Goal: Task Accomplishment & Management: Manage account settings

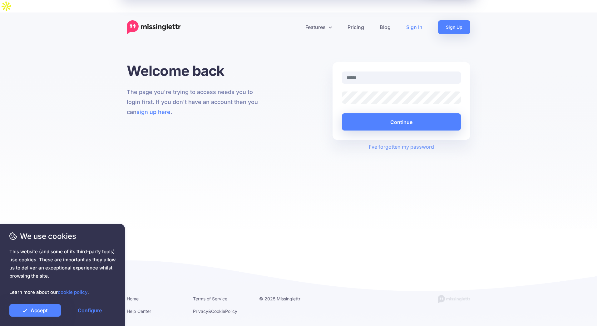
click at [374, 71] on input "text" at bounding box center [401, 77] width 119 height 12
click at [38, 312] on link "Accept" at bounding box center [34, 310] width 51 height 12
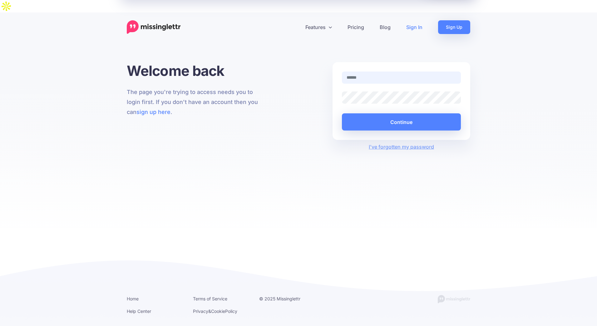
click at [395, 71] on input "text" at bounding box center [401, 77] width 119 height 12
drag, startPoint x: 395, startPoint y: 66, endPoint x: 391, endPoint y: 67, distance: 3.9
click at [391, 71] on input "text" at bounding box center [401, 77] width 119 height 12
click at [377, 71] on input "text" at bounding box center [401, 77] width 119 height 12
paste input "**********"
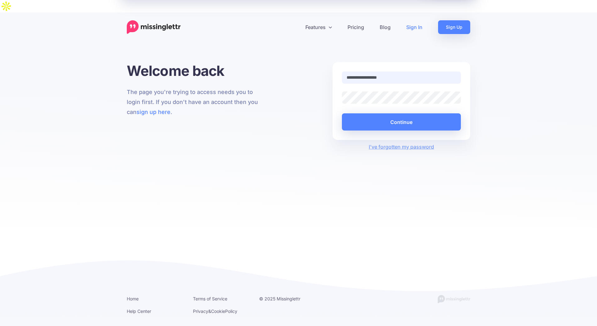
type input "**********"
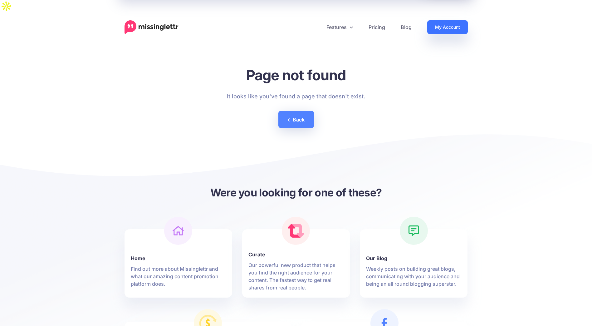
click at [452, 20] on link "My Account" at bounding box center [447, 27] width 41 height 14
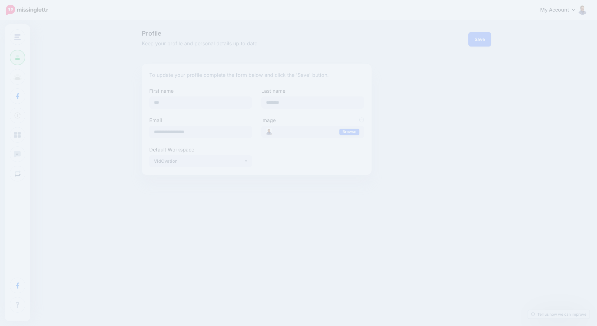
click at [149, 15] on div "My Account Dashboard My Account Billing Facebook Community Help Center Logout" at bounding box center [321, 9] width 531 height 15
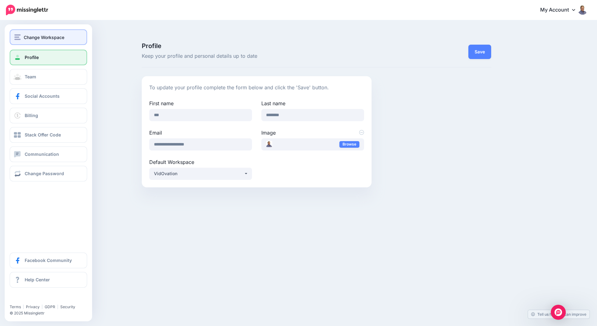
click at [18, 37] on img "button" at bounding box center [17, 37] width 6 height 6
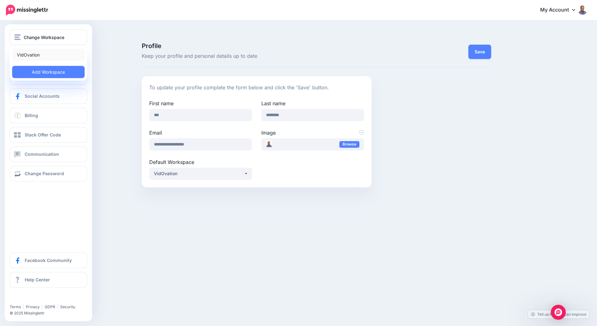
click at [22, 53] on link "VidOvation" at bounding box center [48, 55] width 72 height 12
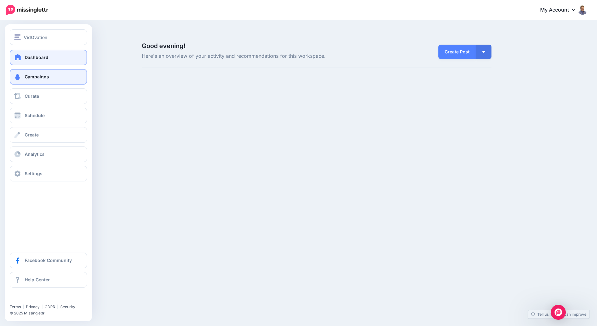
click at [21, 76] on span at bounding box center [17, 77] width 8 height 6
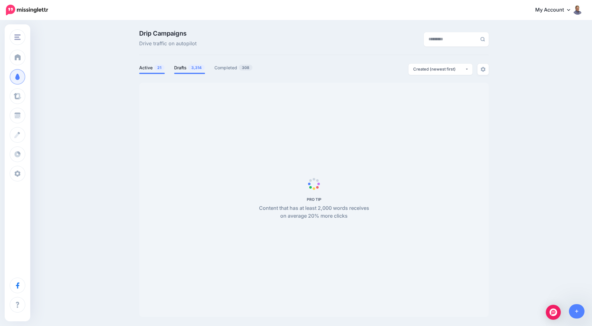
click at [185, 68] on link "Drafts 3,314" at bounding box center [189, 67] width 31 height 7
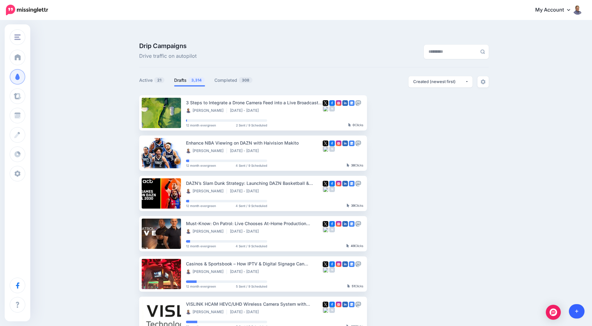
click at [577, 309] on icon at bounding box center [576, 311] width 3 height 4
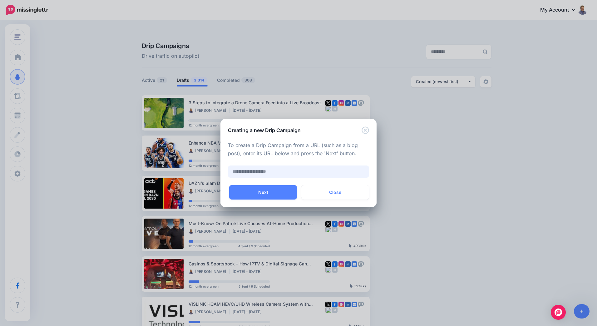
click at [303, 172] on input "text" at bounding box center [298, 171] width 141 height 12
paste input "**********"
type input "**********"
click at [264, 192] on button "Next" at bounding box center [263, 192] width 68 height 14
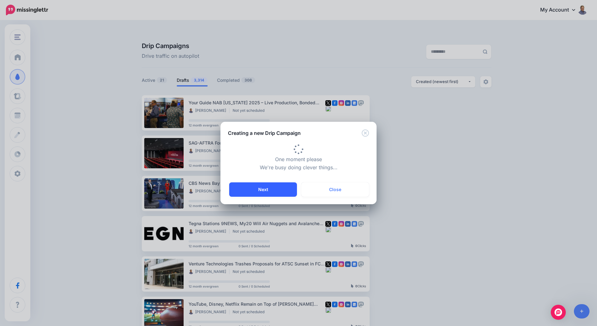
type input "**********"
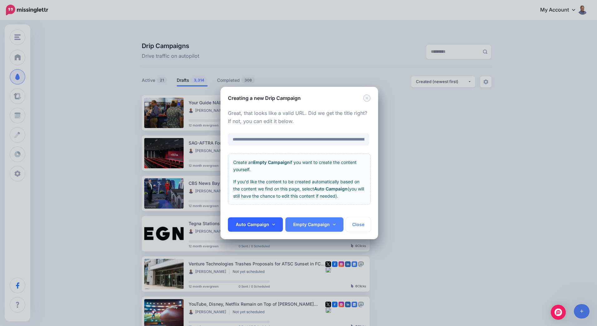
click at [272, 224] on icon at bounding box center [273, 224] width 3 height 2
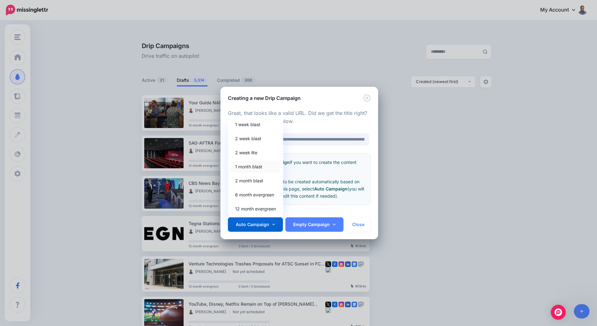
click at [255, 167] on link "1 month blast" at bounding box center [255, 166] width 50 height 12
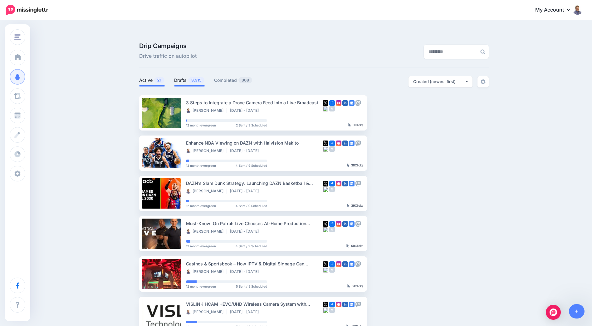
click at [194, 77] on span "3,315" at bounding box center [196, 80] width 16 height 6
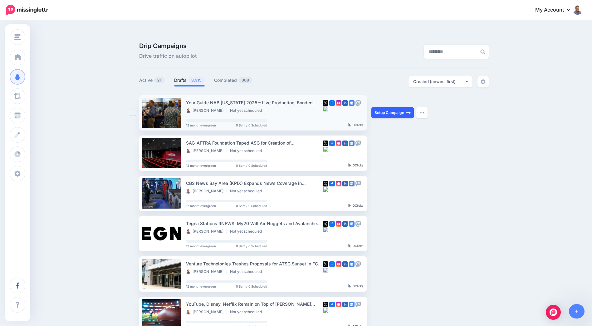
click at [398, 107] on link "Setup Campaign" at bounding box center [392, 112] width 42 height 11
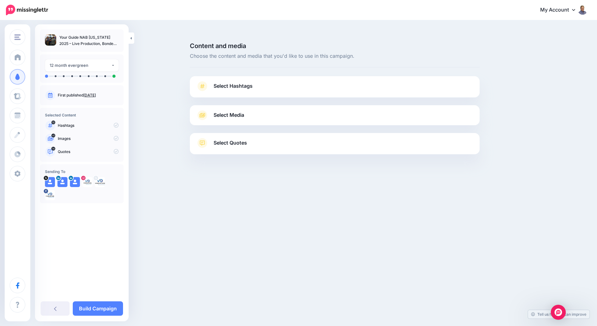
click at [233, 82] on span "Select Hashtags" at bounding box center [232, 86] width 39 height 8
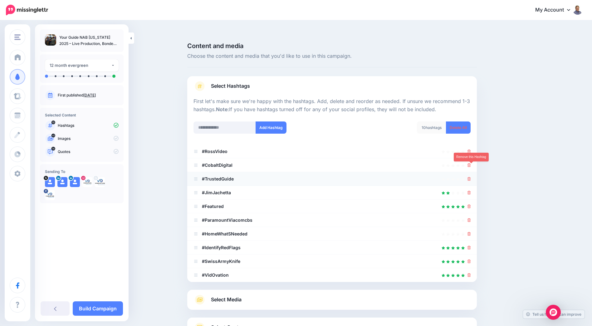
click at [471, 177] on icon at bounding box center [468, 179] width 3 height 4
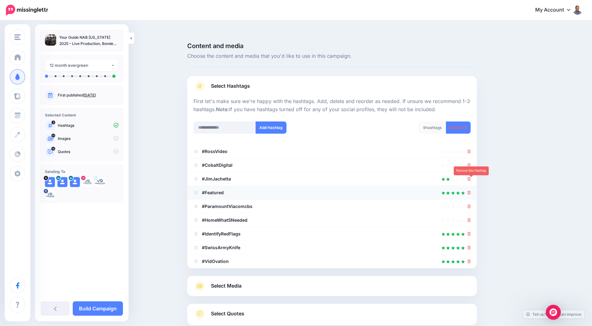
click at [471, 191] on icon at bounding box center [468, 193] width 3 height 4
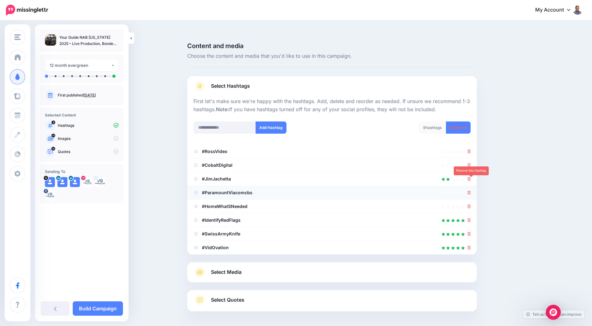
click at [471, 191] on icon at bounding box center [468, 193] width 3 height 4
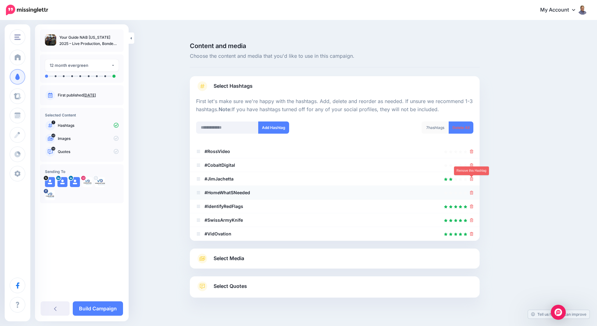
click at [472, 191] on icon at bounding box center [471, 193] width 3 height 4
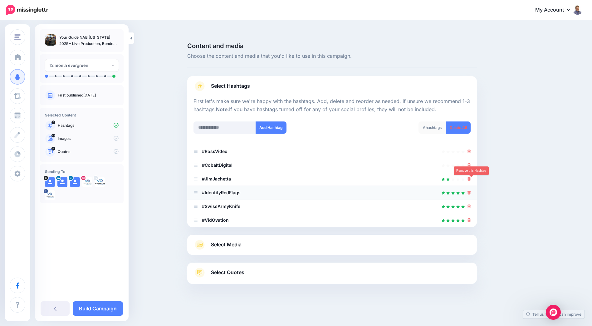
click at [471, 191] on icon at bounding box center [468, 193] width 3 height 4
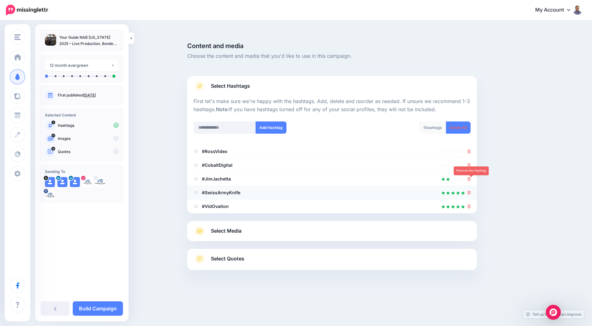
click at [471, 191] on icon at bounding box center [468, 193] width 3 height 4
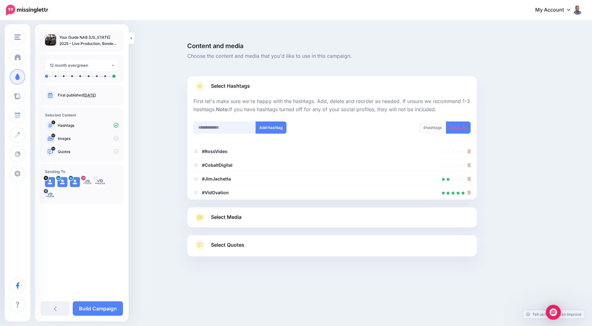
click at [232, 121] on input "text" at bounding box center [224, 127] width 62 height 12
click at [222, 121] on input "text" at bounding box center [224, 127] width 62 height 12
paste input "*********"
type input "*********"
click at [267, 121] on button "Add Hashtag" at bounding box center [271, 127] width 31 height 12
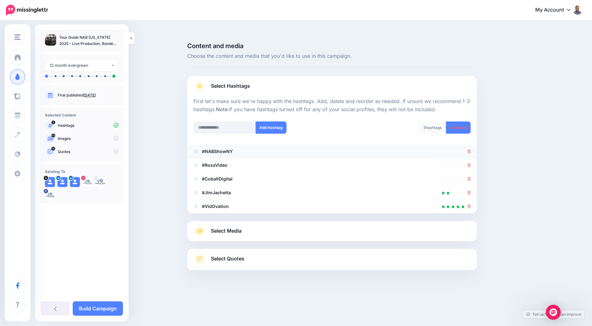
scroll to position [9, 0]
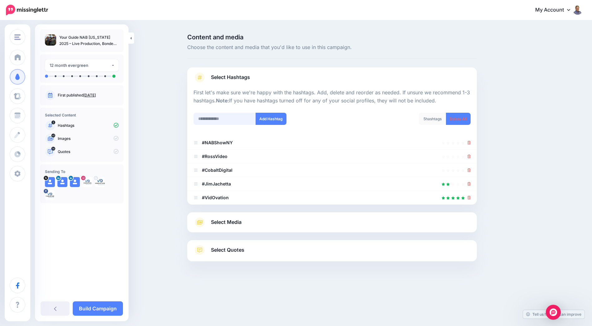
click at [223, 113] on input "text" at bounding box center [224, 119] width 62 height 12
paste input "*******"
type input "*******"
click at [278, 113] on button "Add Hashtag" at bounding box center [271, 119] width 31 height 12
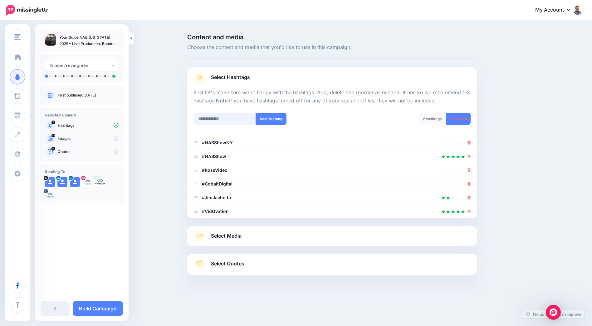
click at [224, 113] on input "text" at bounding box center [224, 119] width 62 height 12
paste input "*********"
type input "*********"
click at [271, 113] on button "Add Hashtag" at bounding box center [271, 119] width 31 height 12
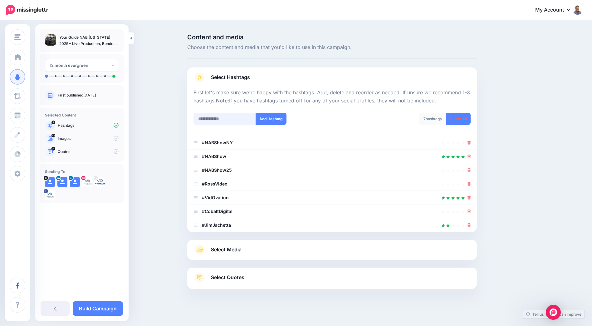
click at [237, 113] on input "text" at bounding box center [224, 119] width 62 height 12
paste input "**********"
type input "**********"
click at [268, 113] on button "Add Hashtag" at bounding box center [271, 119] width 31 height 12
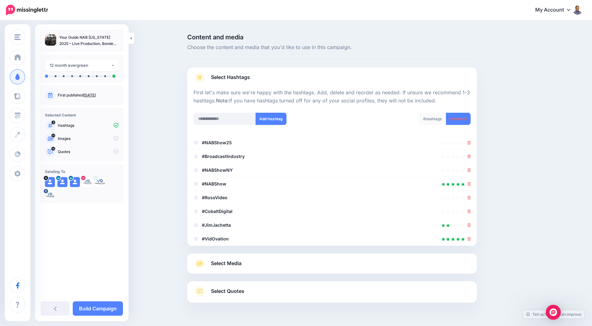
scroll to position [22, 0]
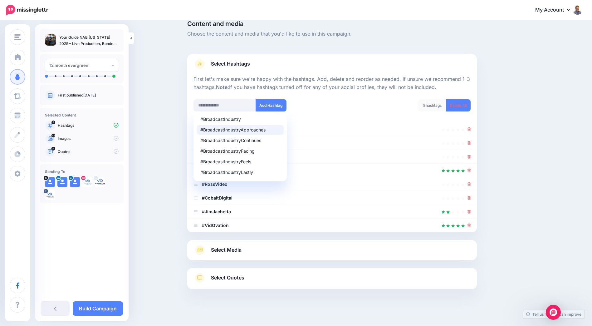
click at [537, 175] on div "Content and media Choose the content and media that you'd like to use in this c…" at bounding box center [362, 171] width 359 height 300
click at [411, 59] on link "Select Hashtags" at bounding box center [331, 67] width 277 height 16
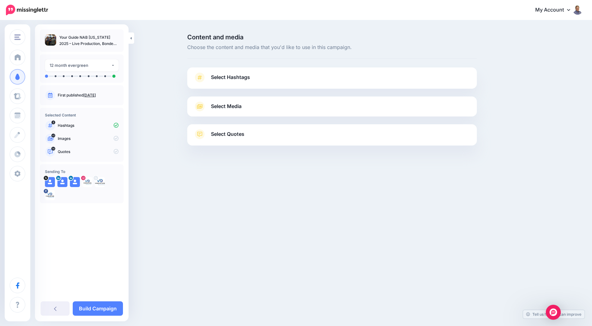
click at [463, 72] on link "Select Hashtags" at bounding box center [331, 80] width 277 height 16
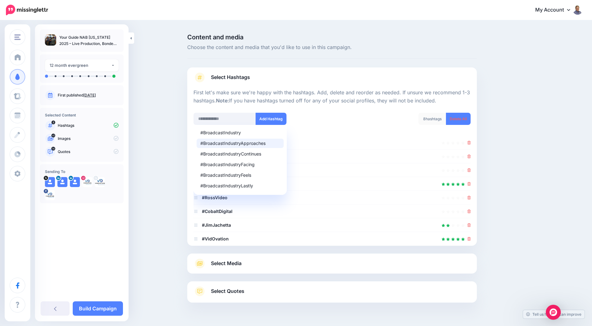
scroll to position [22, 0]
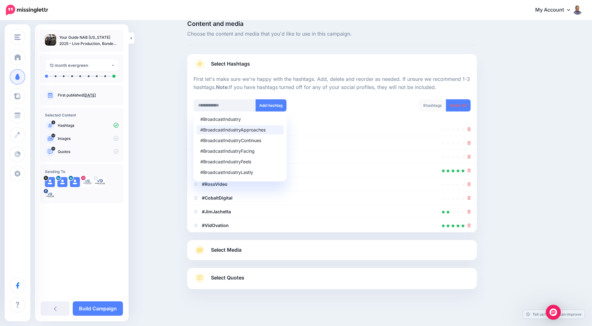
click at [245, 245] on link "Select Media" at bounding box center [331, 250] width 277 height 10
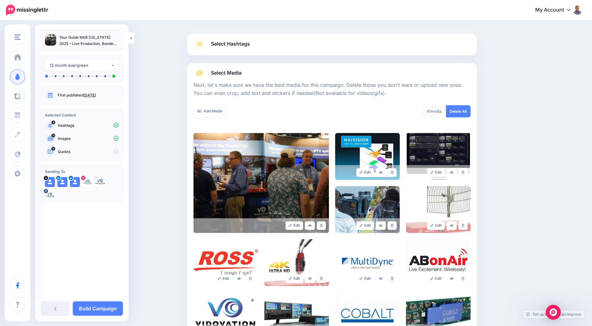
scroll to position [53, 0]
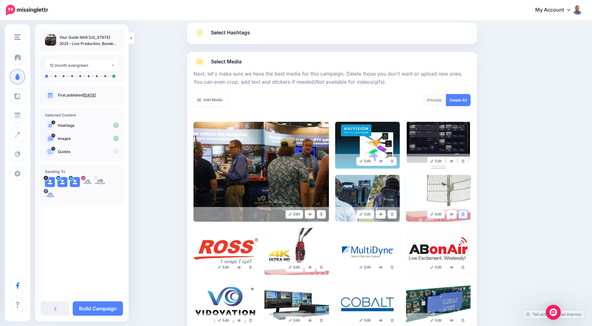
click at [464, 213] on icon at bounding box center [463, 214] width 3 height 3
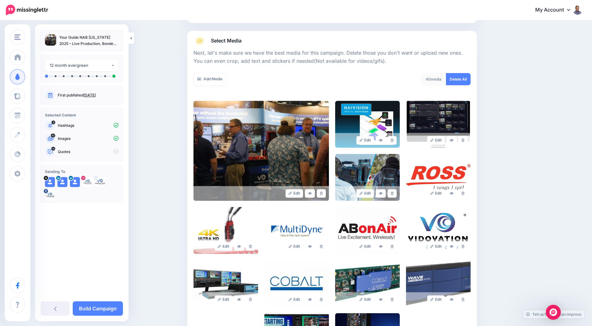
scroll to position [85, 0]
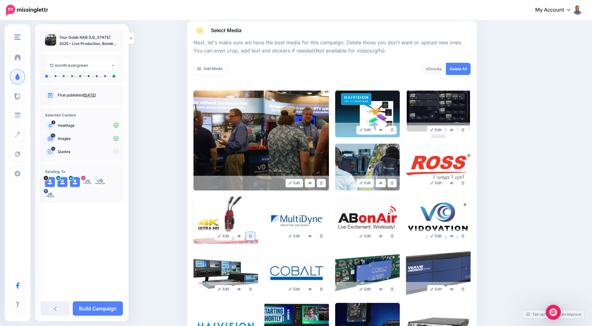
click at [250, 232] on link at bounding box center [250, 236] width 9 height 8
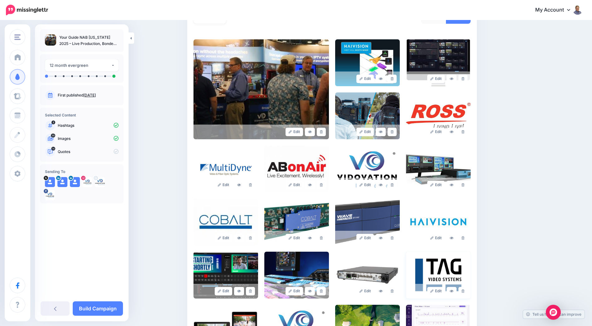
scroll to position [147, 0]
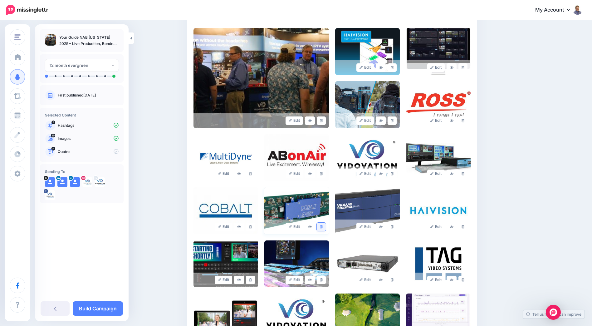
click at [323, 225] on icon at bounding box center [321, 226] width 3 height 3
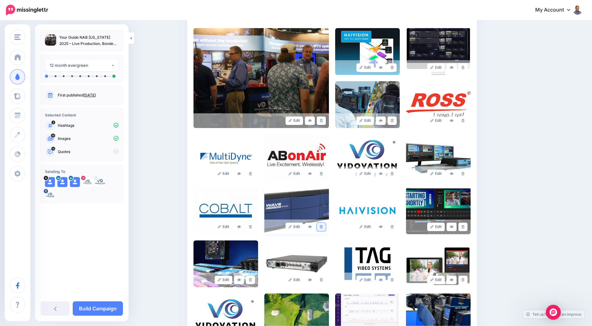
click at [323, 225] on icon at bounding box center [321, 226] width 3 height 3
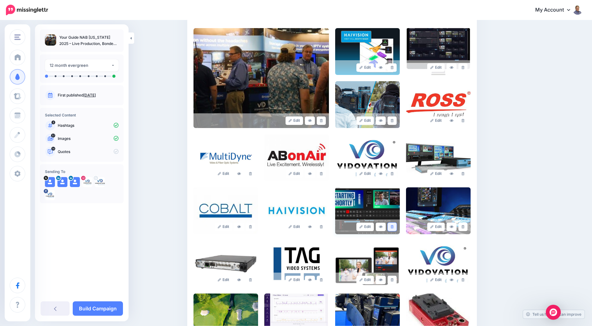
click at [392, 223] on link at bounding box center [392, 227] width 9 height 8
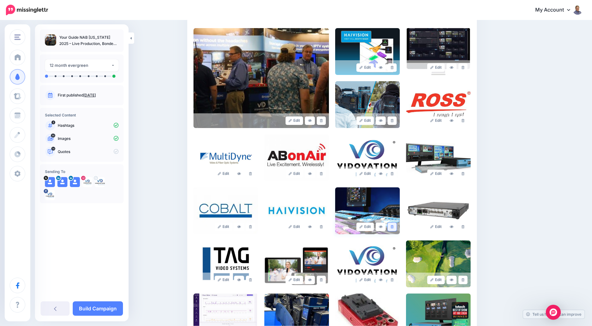
click at [394, 225] on icon at bounding box center [392, 226] width 3 height 3
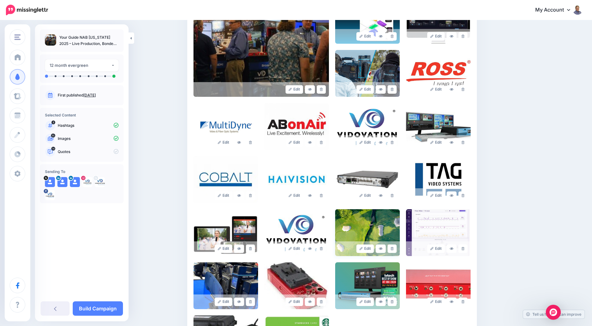
scroll to position [209, 0]
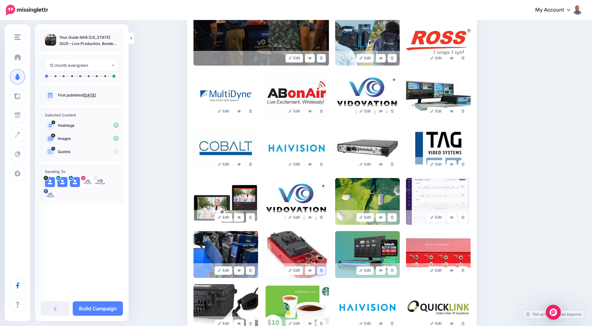
click at [323, 269] on icon at bounding box center [321, 270] width 3 height 3
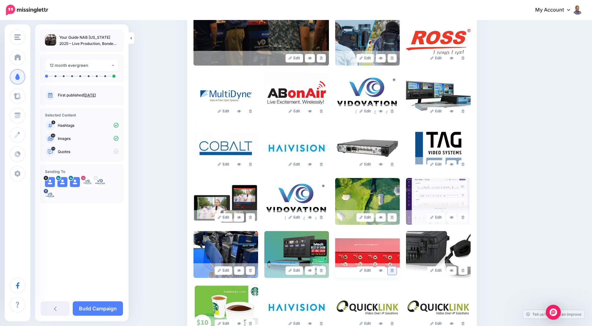
click at [394, 269] on icon at bounding box center [392, 270] width 3 height 3
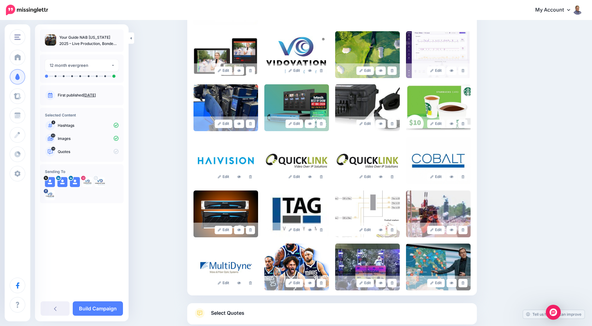
scroll to position [391, 0]
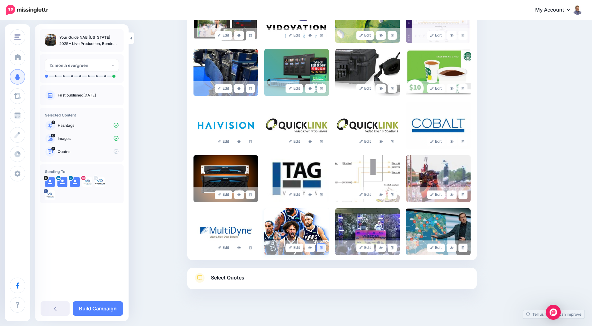
click at [322, 246] on icon at bounding box center [321, 247] width 3 height 3
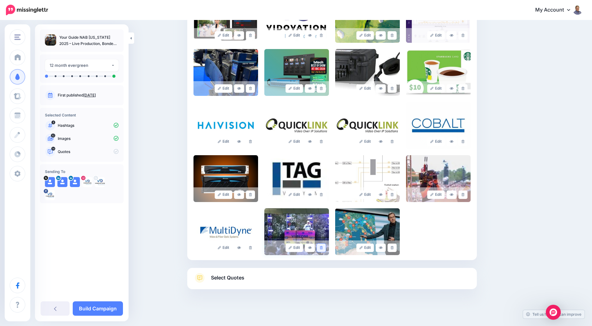
click at [322, 243] on link at bounding box center [321, 247] width 9 height 8
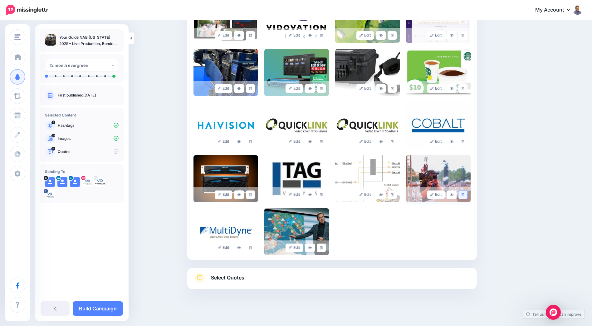
click at [464, 193] on icon at bounding box center [463, 194] width 3 height 3
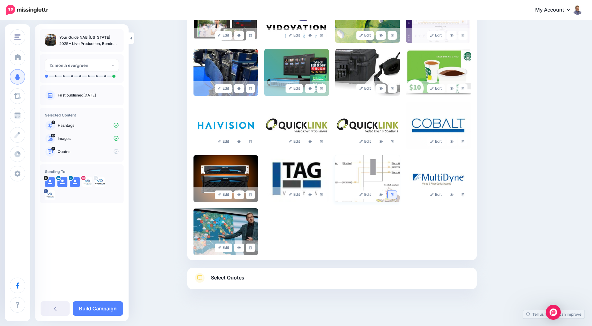
click at [394, 193] on icon at bounding box center [392, 194] width 3 height 3
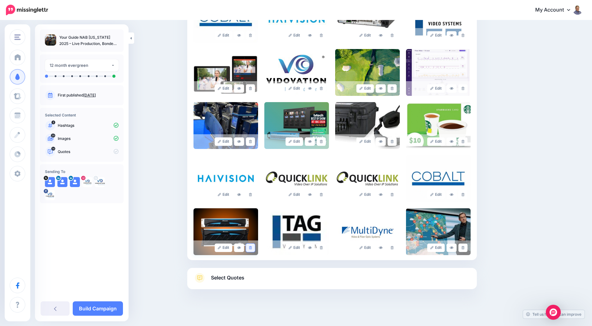
click at [250, 243] on link at bounding box center [250, 247] width 9 height 8
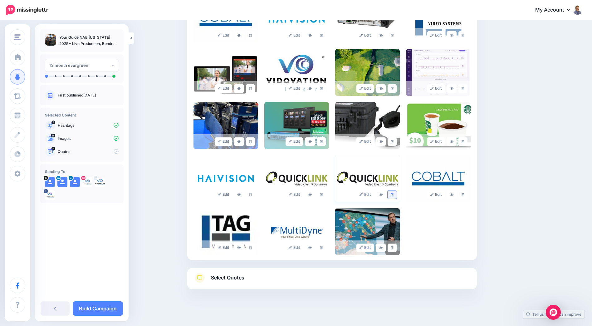
click at [396, 190] on link at bounding box center [392, 194] width 9 height 8
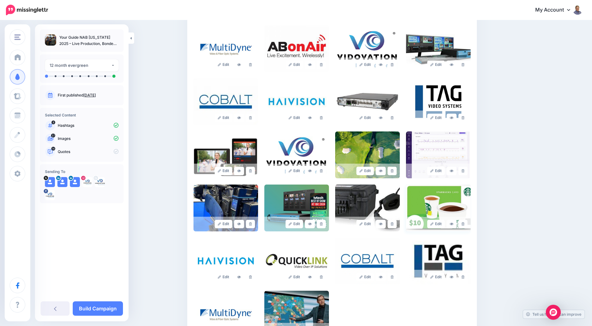
scroll to position [245, 0]
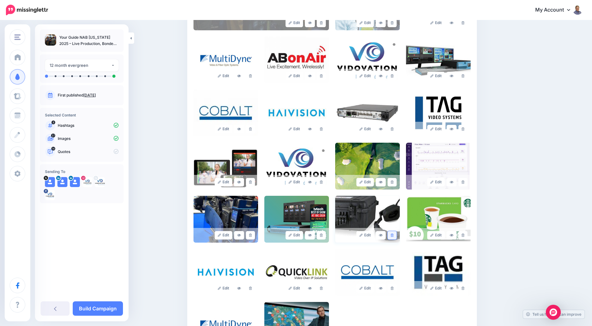
click at [395, 231] on link at bounding box center [392, 235] width 9 height 8
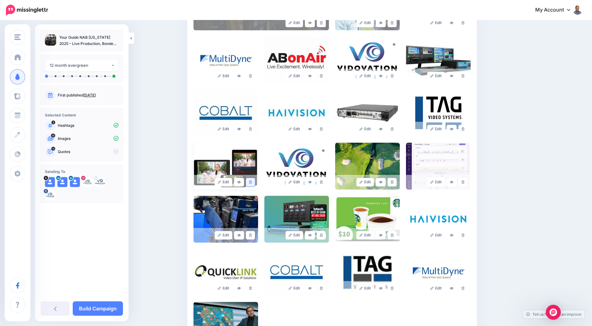
click at [255, 178] on link at bounding box center [250, 182] width 9 height 8
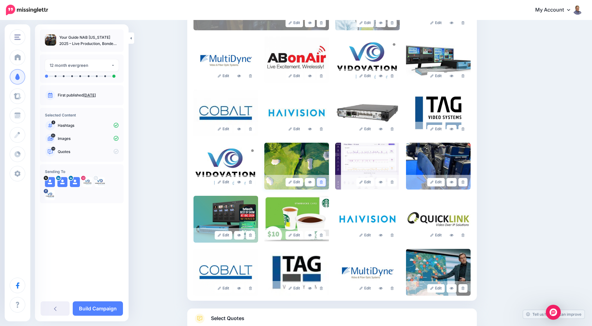
click at [323, 180] on icon at bounding box center [321, 181] width 3 height 3
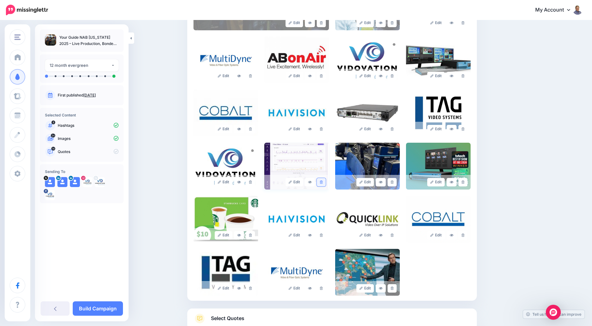
click at [323, 180] on icon at bounding box center [321, 181] width 3 height 3
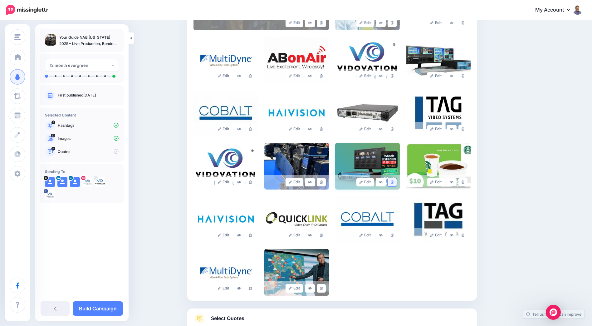
click at [394, 180] on icon at bounding box center [392, 181] width 3 height 3
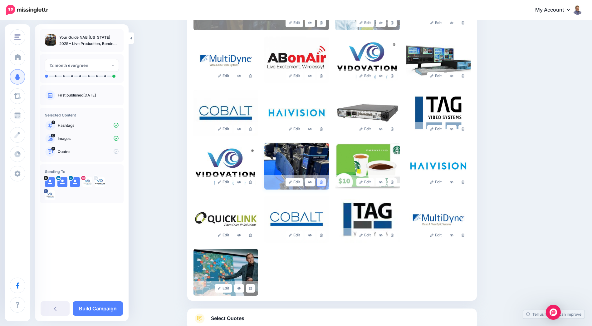
click at [323, 180] on icon at bounding box center [321, 181] width 3 height 3
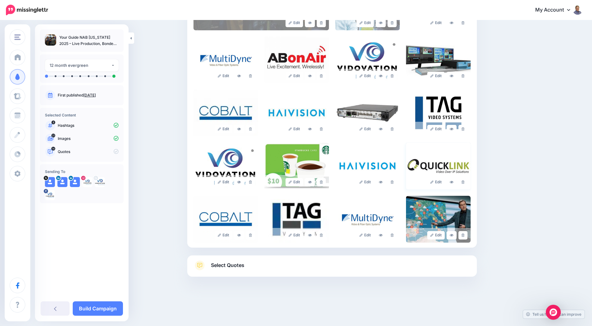
scroll to position [232, 0]
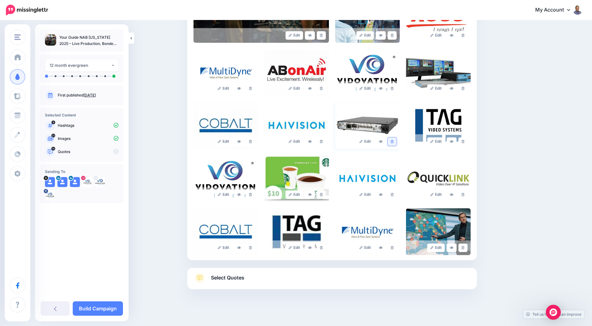
click at [394, 140] on icon at bounding box center [392, 141] width 3 height 3
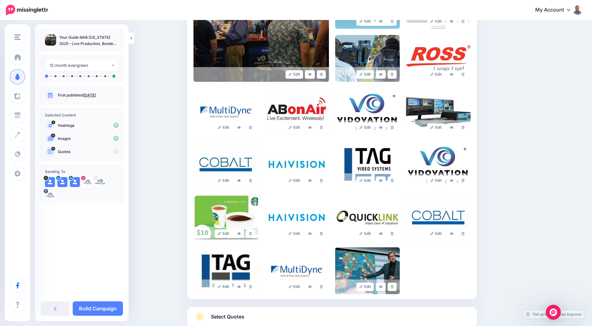
scroll to position [170, 0]
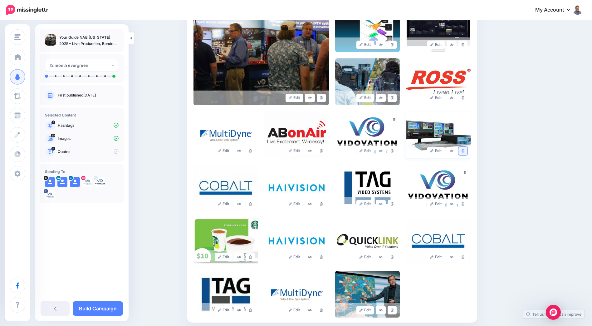
click at [467, 147] on link at bounding box center [462, 151] width 9 height 8
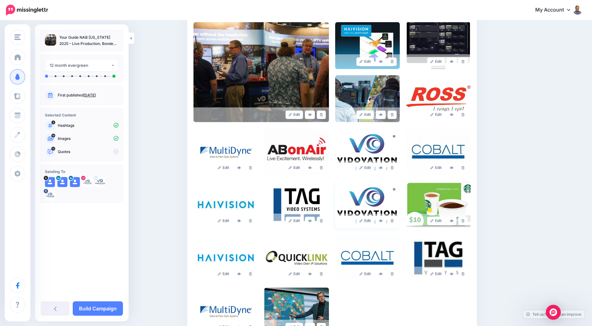
scroll to position [139, 0]
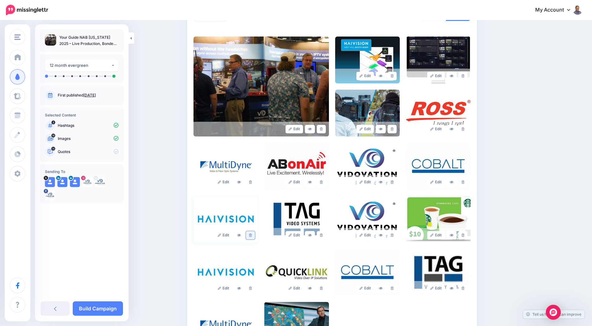
click at [255, 231] on link at bounding box center [250, 235] width 9 height 8
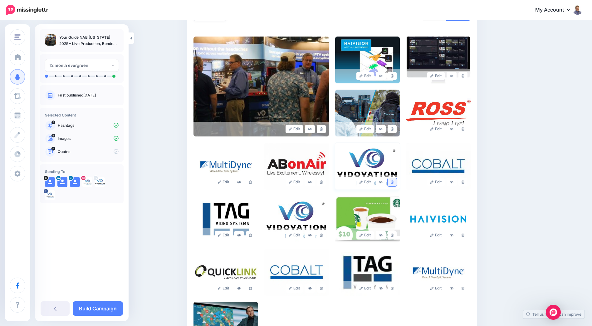
click at [394, 180] on icon at bounding box center [392, 181] width 3 height 3
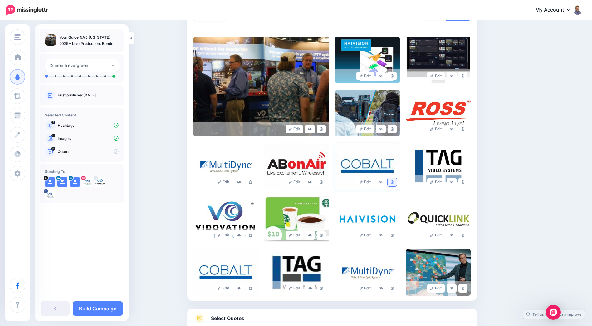
click at [394, 180] on icon at bounding box center [392, 181] width 3 height 3
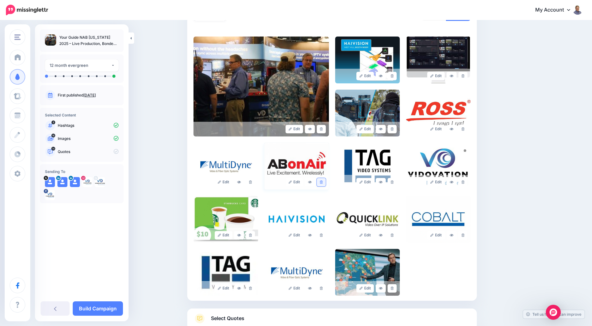
click at [322, 180] on icon at bounding box center [321, 181] width 3 height 3
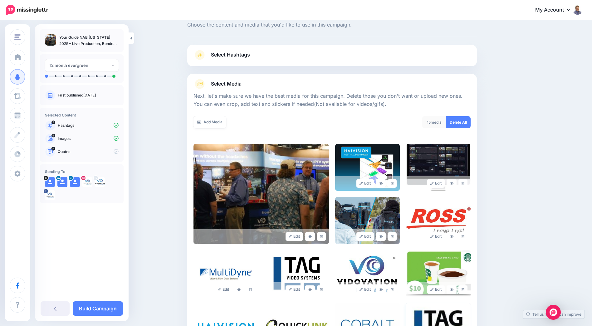
scroll to position [62, 0]
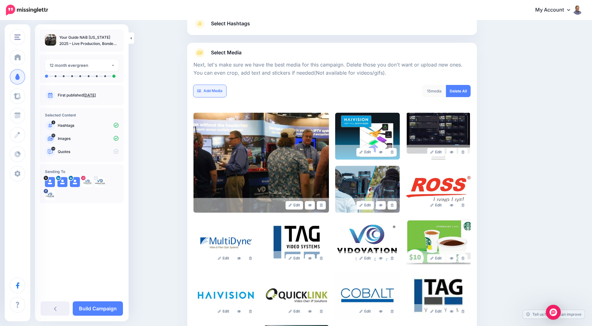
click at [212, 85] on link "Add Media" at bounding box center [209, 91] width 33 height 12
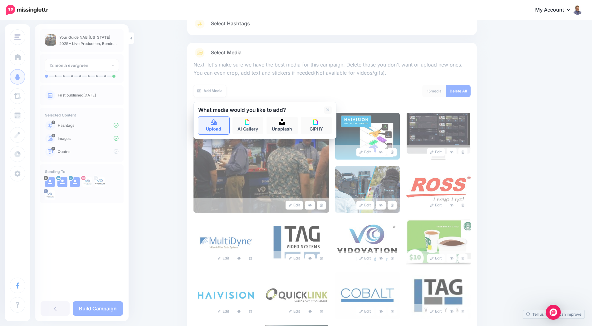
click at [212, 117] on link "Upload" at bounding box center [213, 125] width 31 height 17
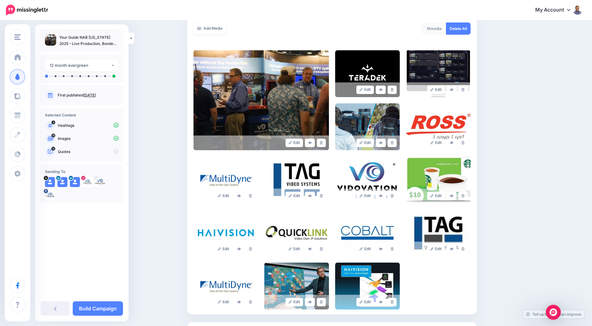
scroll to position [163, 0]
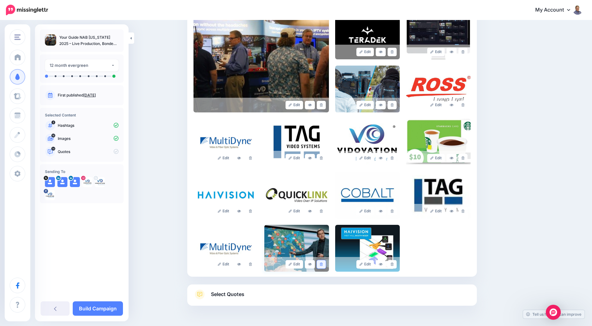
click at [322, 262] on icon at bounding box center [321, 263] width 3 height 3
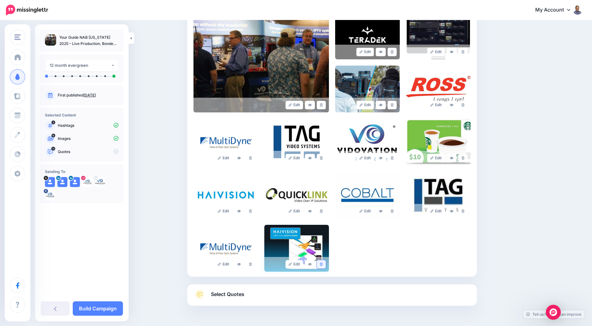
click at [323, 262] on icon at bounding box center [321, 263] width 3 height 3
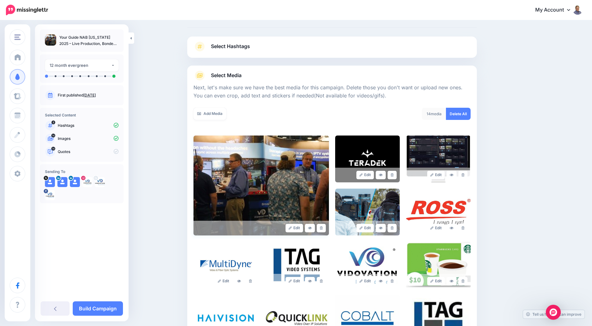
scroll to position [38, 0]
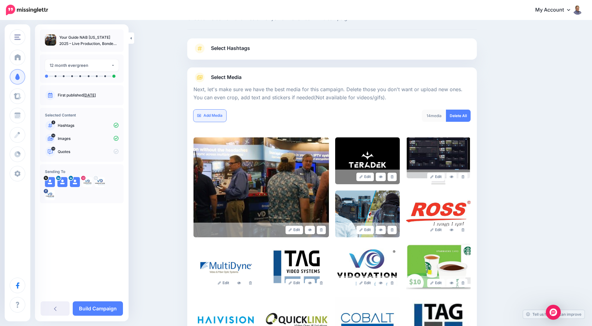
click at [218, 110] on link "Add Media" at bounding box center [209, 116] width 33 height 12
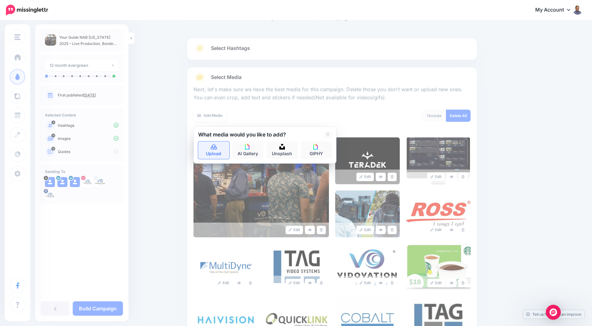
click at [215, 144] on icon at bounding box center [214, 147] width 6 height 6
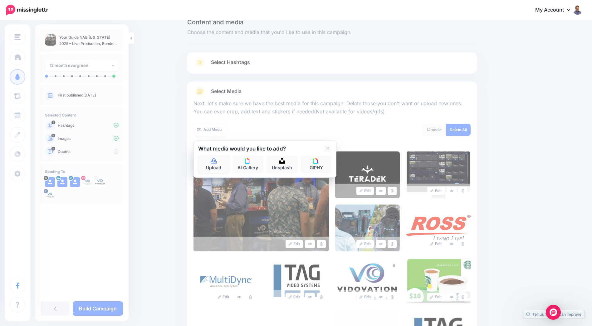
scroll to position [23, 0]
click at [220, 156] on link "Upload" at bounding box center [213, 164] width 31 height 17
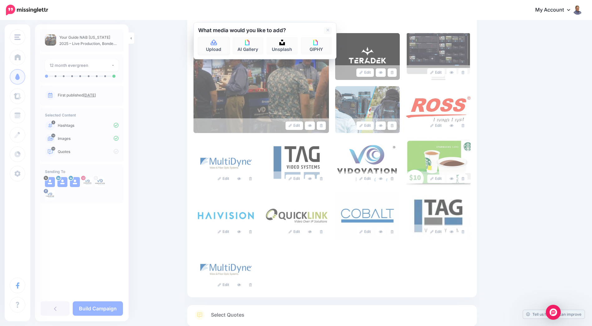
scroll to position [148, 0]
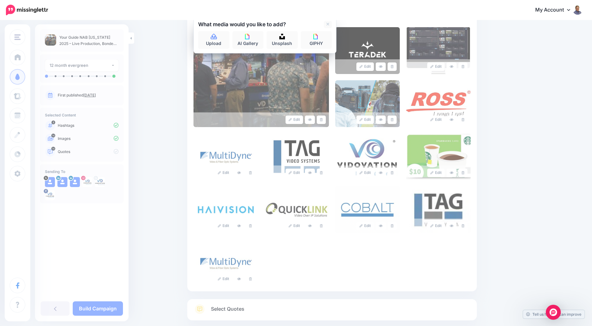
click at [435, 243] on div "Edit Edit Edit" at bounding box center [331, 156] width 277 height 259
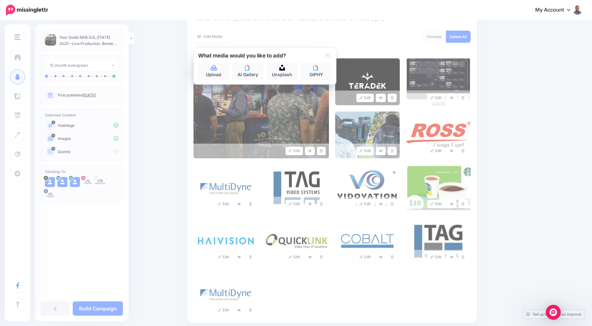
click at [451, 202] on div "Edit Edit Edit" at bounding box center [331, 187] width 277 height 259
click at [328, 52] on link at bounding box center [328, 55] width 8 height 7
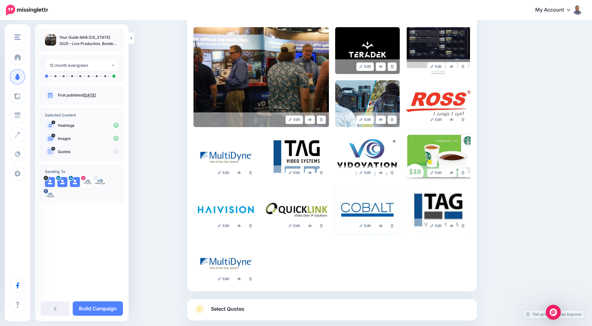
scroll to position [179, 0]
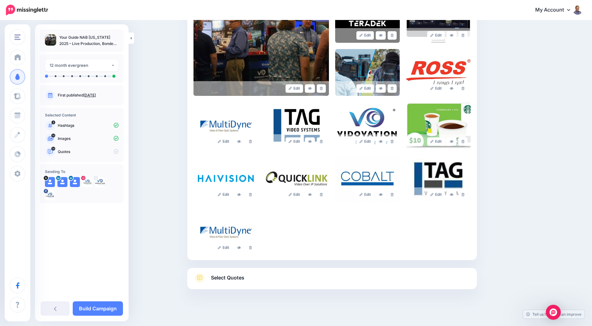
click at [230, 273] on span "Select Quotes" at bounding box center [227, 277] width 33 height 8
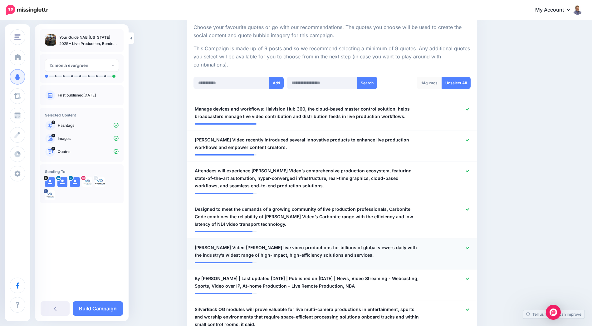
scroll to position [117, 0]
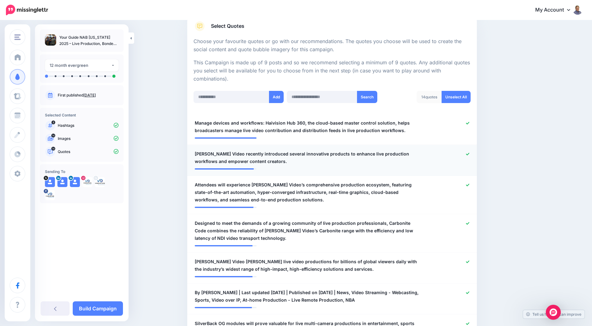
click at [469, 152] on icon at bounding box center [467, 153] width 3 height 3
click at [469, 222] on icon at bounding box center [467, 223] width 3 height 2
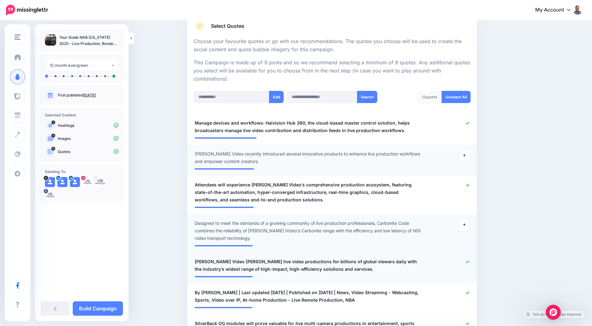
click at [469, 260] on icon at bounding box center [467, 261] width 3 height 3
click at [469, 291] on icon at bounding box center [467, 292] width 3 height 3
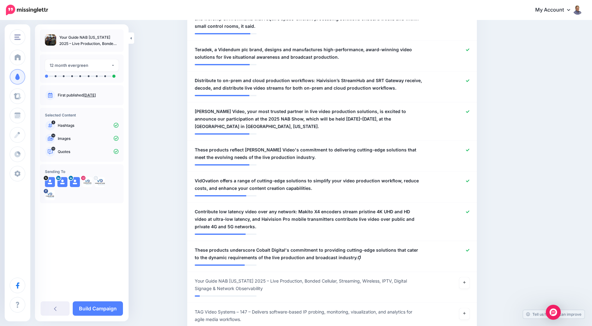
scroll to position [460, 0]
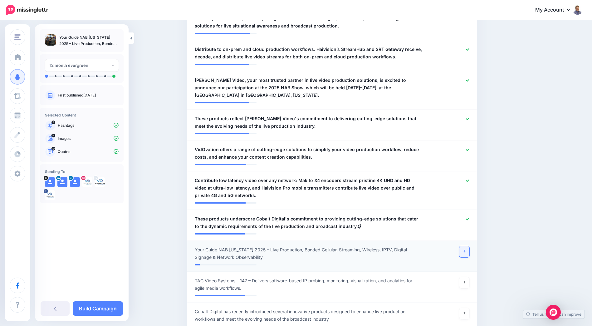
click at [469, 246] on link at bounding box center [464, 251] width 10 height 11
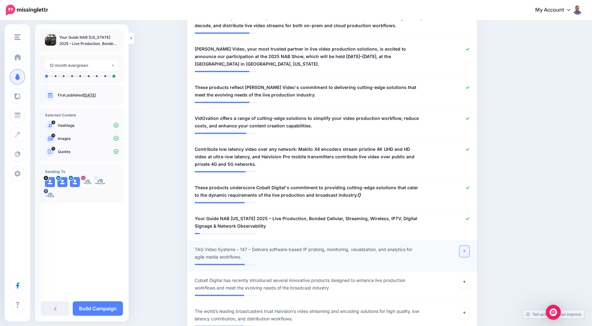
click at [469, 246] on link at bounding box center [464, 251] width 10 height 11
click at [466, 280] on icon at bounding box center [464, 281] width 2 height 3
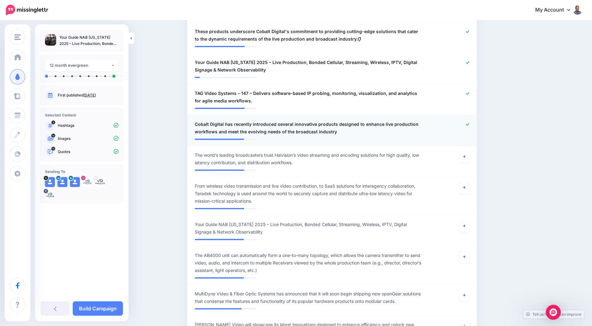
scroll to position [678, 0]
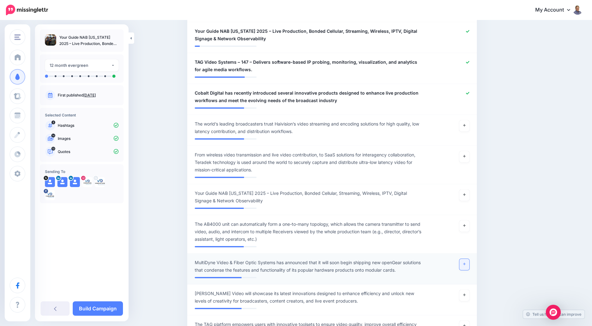
click at [466, 263] on icon at bounding box center [464, 264] width 2 height 2
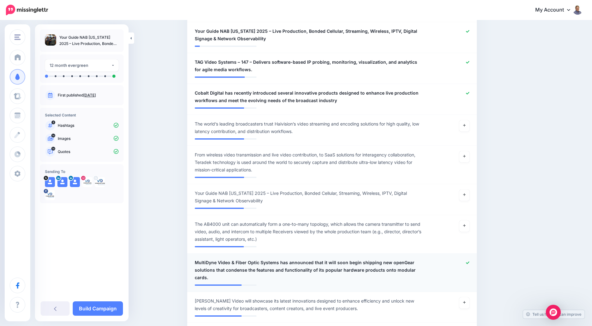
scroll to position [710, 0]
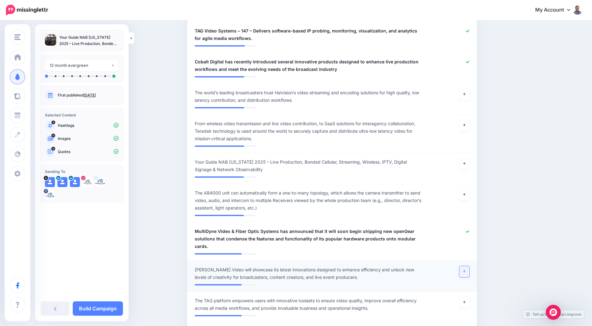
click at [466, 269] on icon at bounding box center [464, 270] width 2 height 3
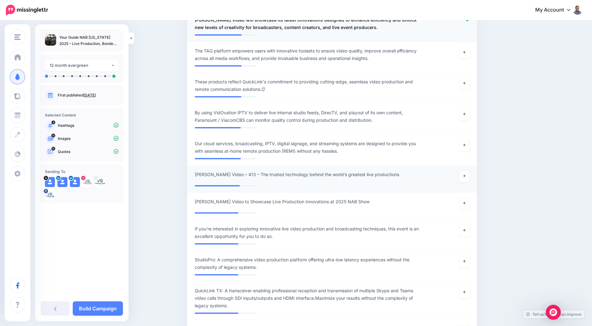
scroll to position [991, 0]
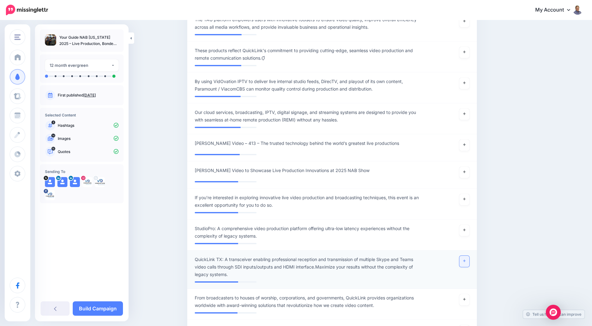
click at [465, 256] on link at bounding box center [464, 261] width 10 height 11
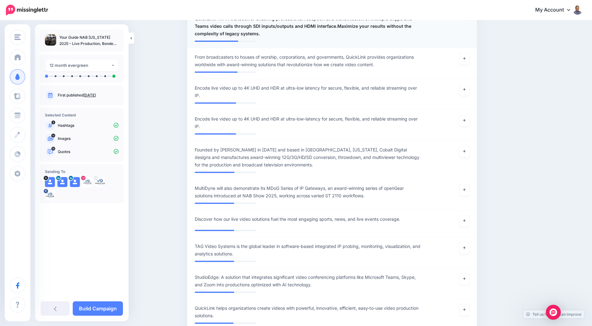
scroll to position [1240, 0]
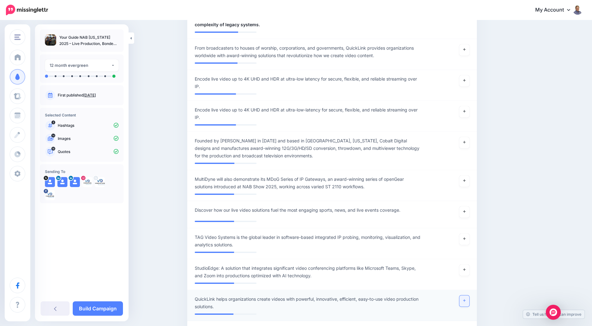
click at [466, 299] on icon at bounding box center [464, 300] width 2 height 3
click at [469, 233] on link at bounding box center [464, 238] width 10 height 11
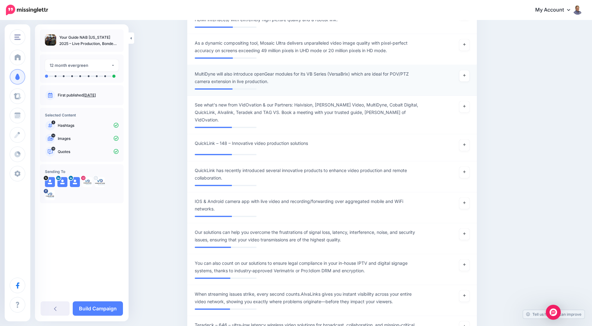
scroll to position [1708, 0]
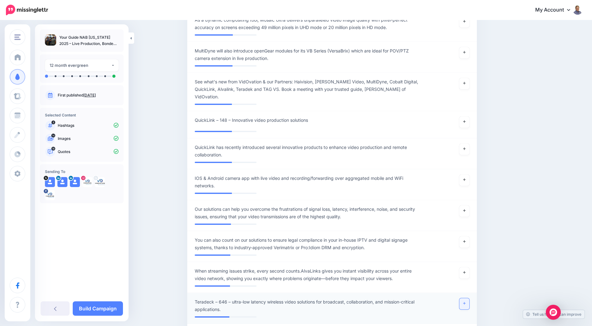
click at [466, 301] on icon at bounding box center [464, 302] width 2 height 3
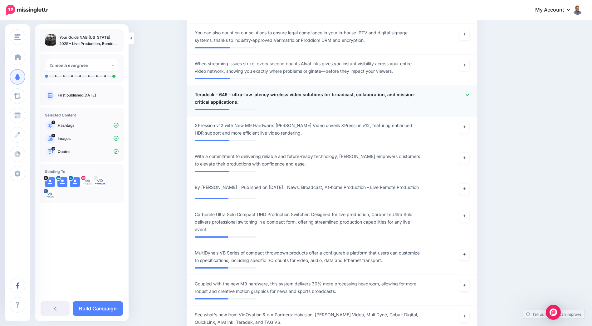
scroll to position [1927, 0]
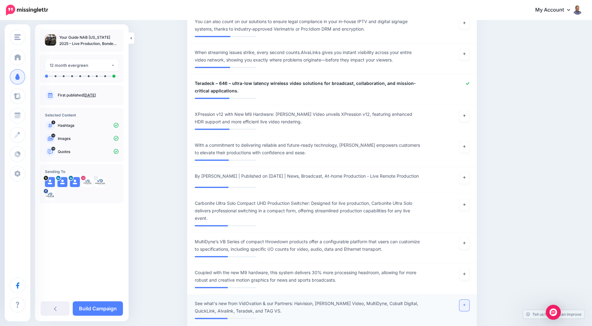
click at [468, 300] on link at bounding box center [464, 305] width 10 height 11
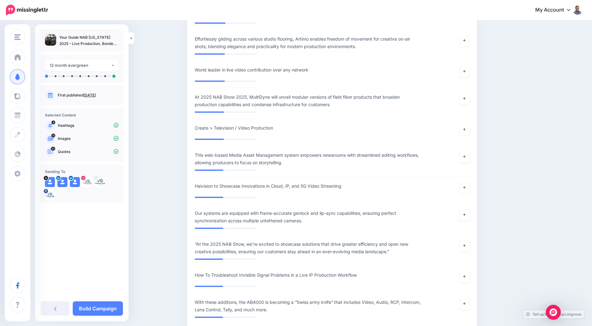
scroll to position [2395, 0]
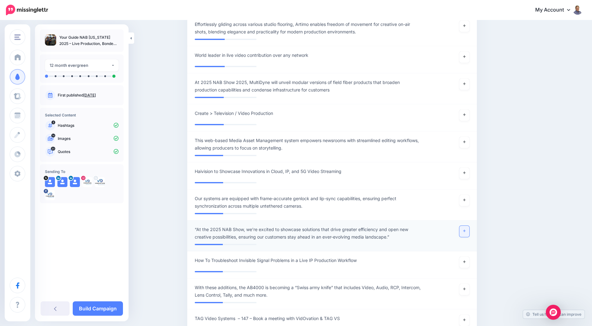
click at [469, 226] on link at bounding box center [464, 231] width 10 height 11
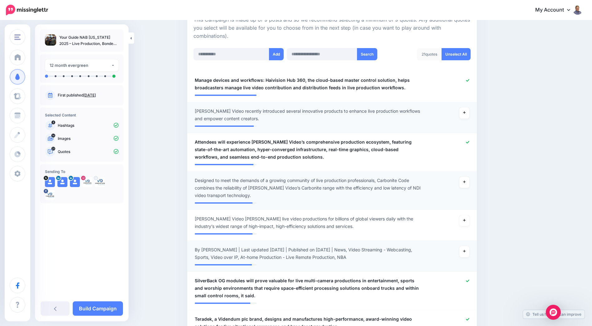
scroll to position [149, 0]
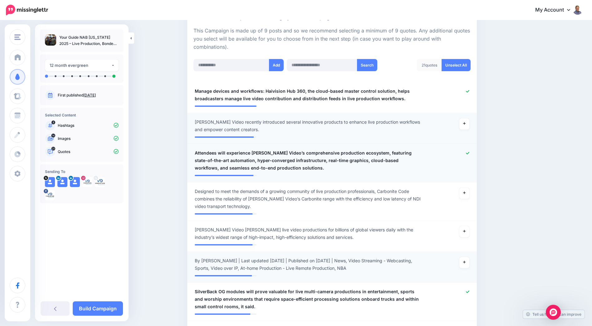
click at [469, 151] on icon at bounding box center [467, 152] width 3 height 3
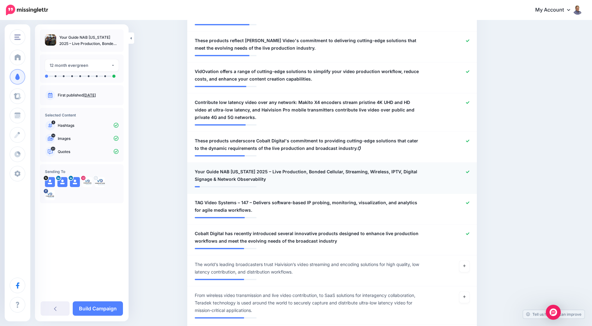
scroll to position [523, 0]
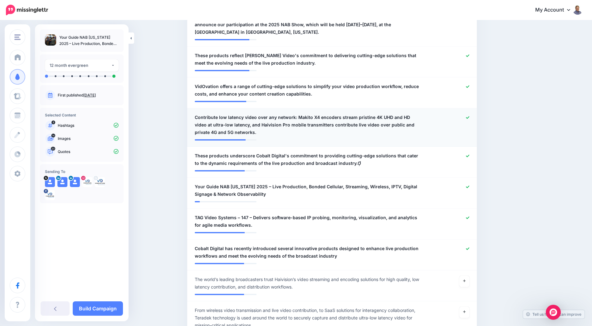
click at [469, 116] on icon at bounding box center [467, 117] width 3 height 3
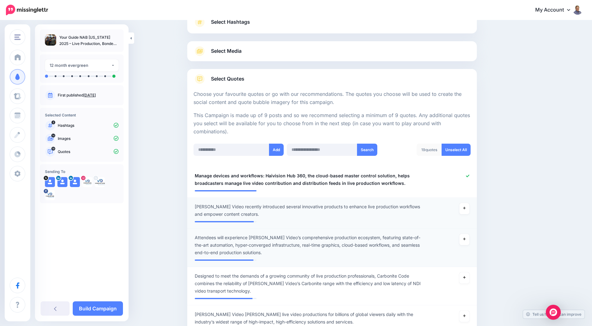
scroll to position [334, 0]
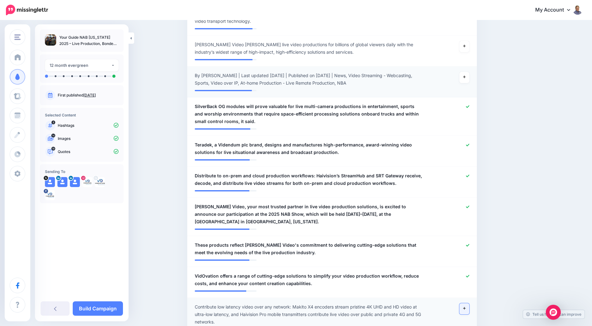
click at [468, 303] on link at bounding box center [464, 308] width 10 height 11
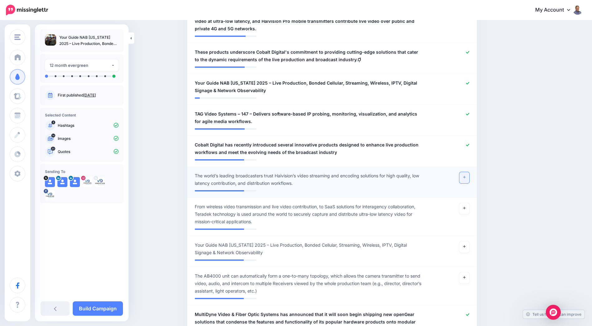
click at [469, 172] on link at bounding box center [464, 177] width 10 height 11
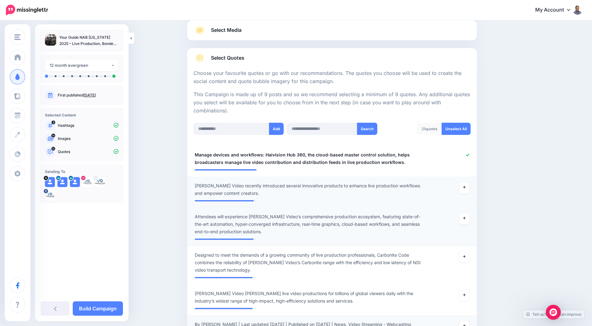
scroll to position [94, 0]
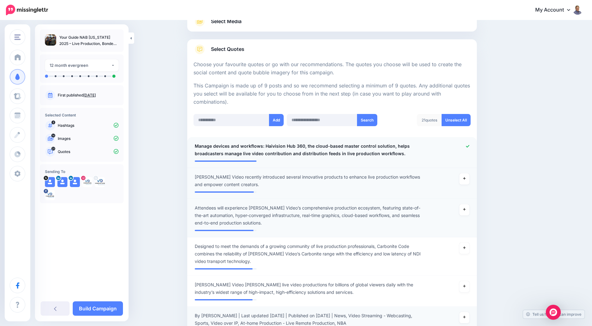
click at [469, 144] on icon at bounding box center [467, 145] width 3 height 3
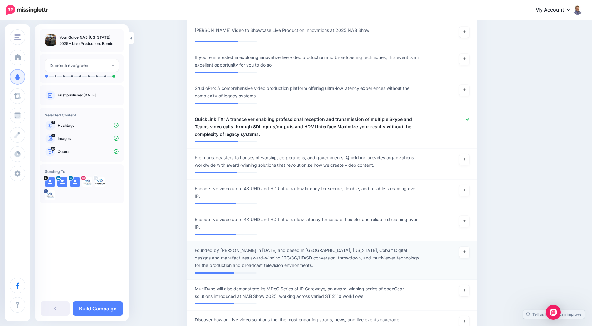
scroll to position [1155, 0]
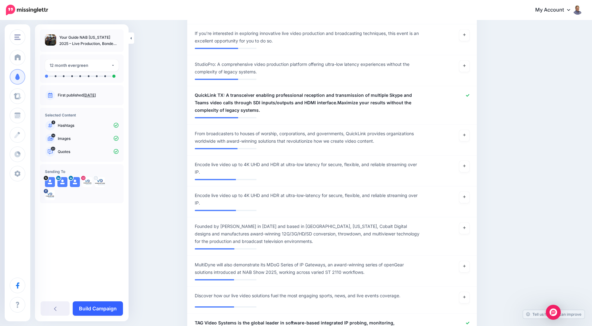
click at [100, 307] on link "Build Campaign" at bounding box center [98, 308] width 50 height 14
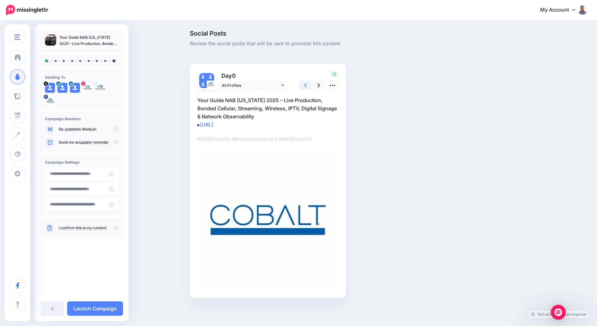
click at [306, 84] on icon at bounding box center [305, 85] width 2 height 4
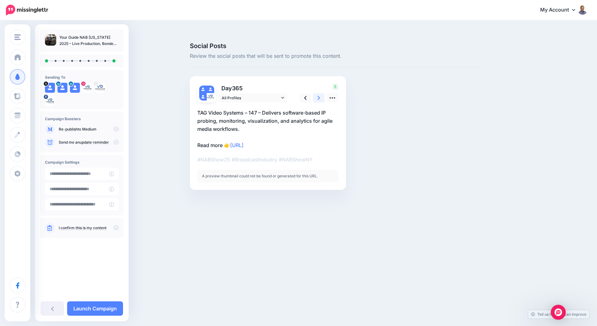
click at [315, 93] on link at bounding box center [319, 97] width 12 height 9
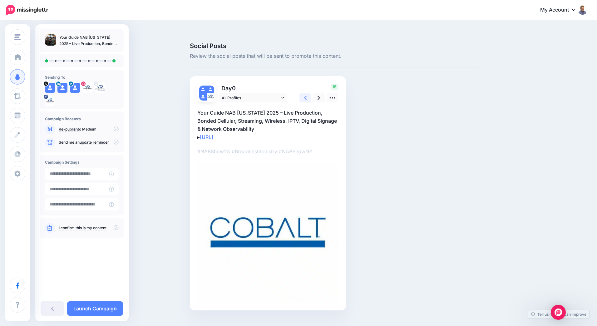
click at [305, 96] on icon at bounding box center [305, 98] width 2 height 4
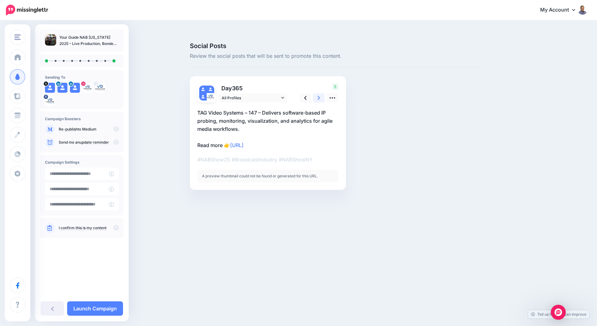
click at [315, 93] on link at bounding box center [319, 97] width 12 height 9
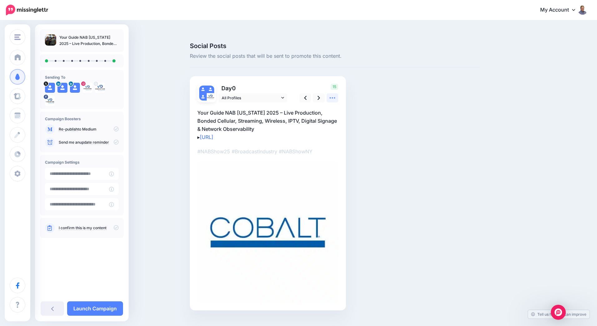
click at [329, 93] on link at bounding box center [332, 97] width 12 height 9
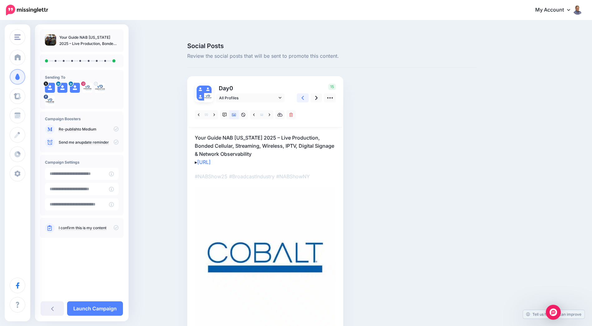
click at [309, 93] on link at bounding box center [303, 97] width 12 height 9
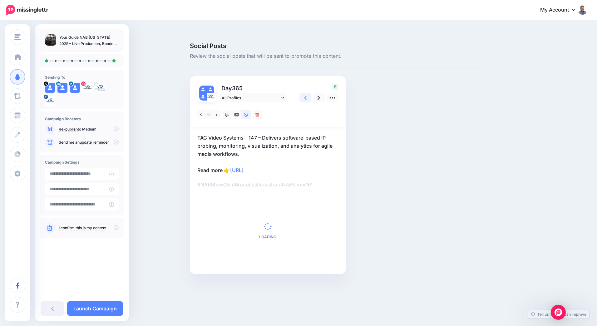
click at [310, 93] on link at bounding box center [305, 97] width 12 height 9
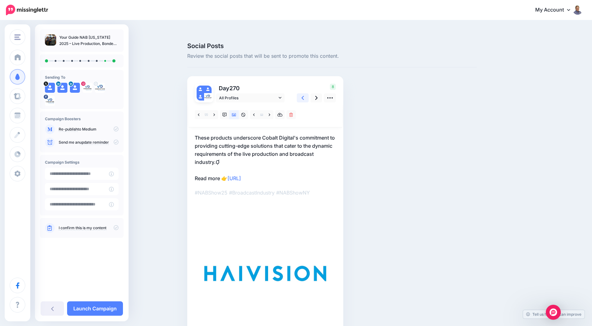
click at [309, 93] on link at bounding box center [303, 97] width 12 height 9
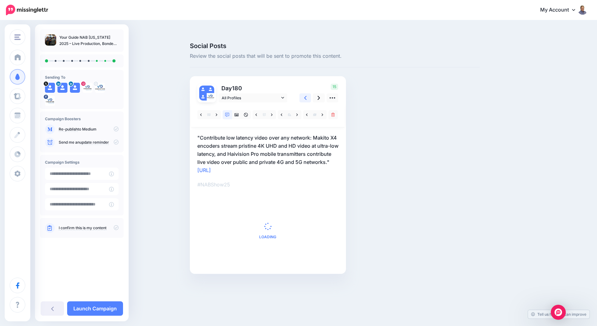
click at [310, 93] on link at bounding box center [305, 97] width 12 height 9
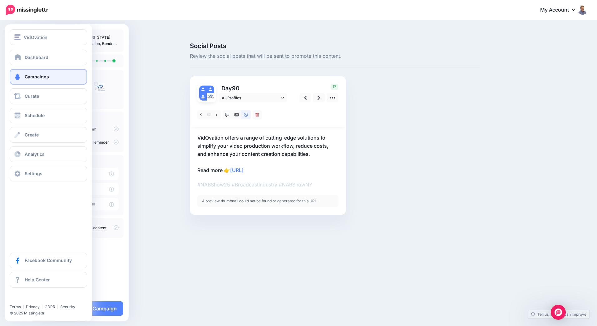
click at [37, 78] on span "Campaigns" at bounding box center [37, 76] width 24 height 5
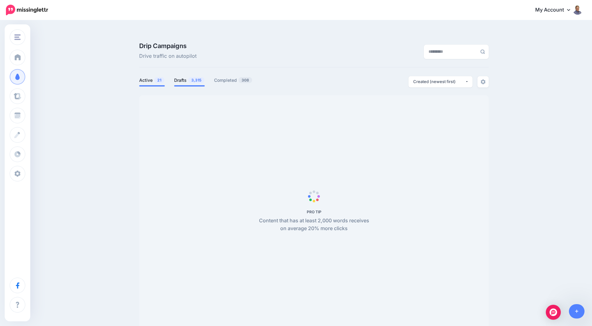
click at [188, 76] on link "Drafts 3,315" at bounding box center [189, 79] width 31 height 7
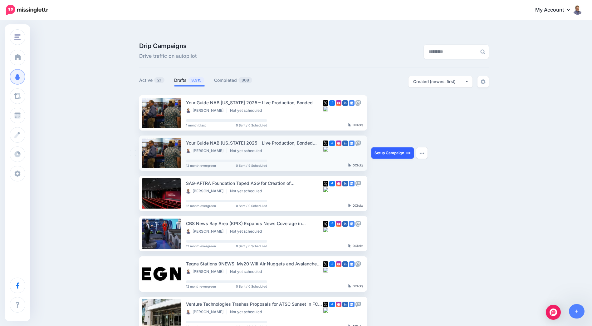
click at [391, 147] on link "Setup Campaign" at bounding box center [392, 152] width 42 height 11
click at [422, 147] on button "button" at bounding box center [421, 152] width 11 height 11
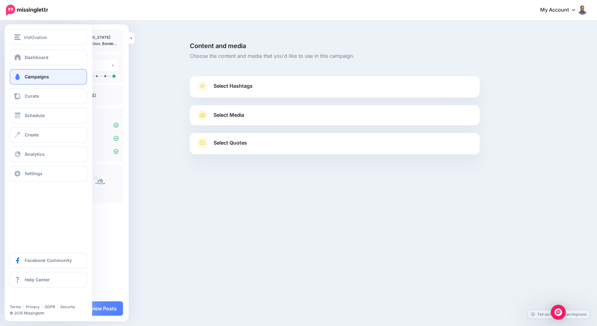
click at [38, 80] on link "Campaigns" at bounding box center [48, 77] width 77 height 16
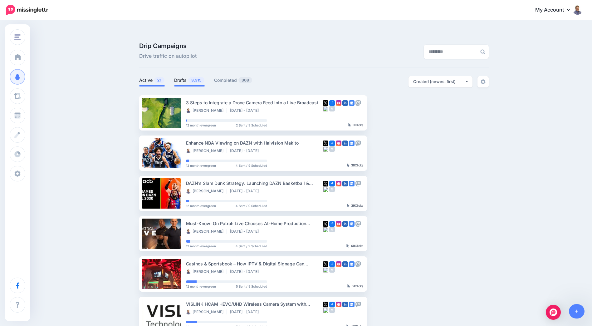
click at [190, 77] on span "3,315" at bounding box center [196, 80] width 16 height 6
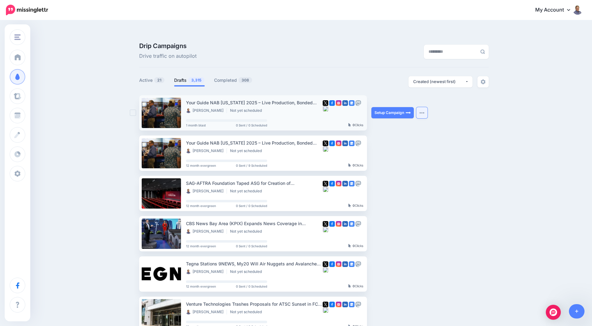
click at [424, 112] on img "button" at bounding box center [421, 113] width 5 height 2
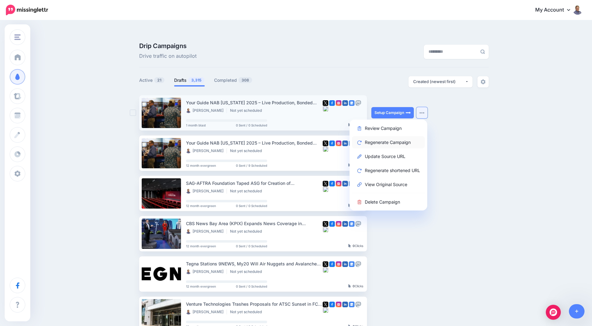
click at [402, 136] on link "Regenerate Campaign" at bounding box center [388, 142] width 73 height 12
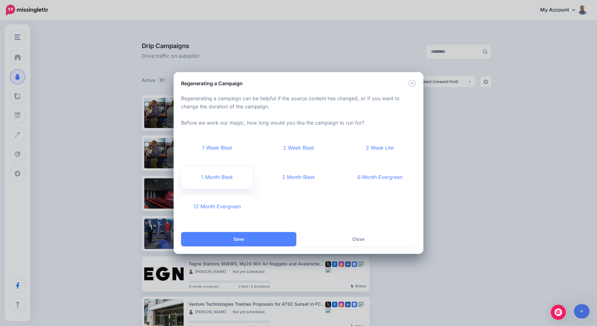
click at [222, 179] on link "1 Month Blast" at bounding box center [217, 177] width 72 height 23
click at [242, 240] on button "Save" at bounding box center [238, 239] width 115 height 14
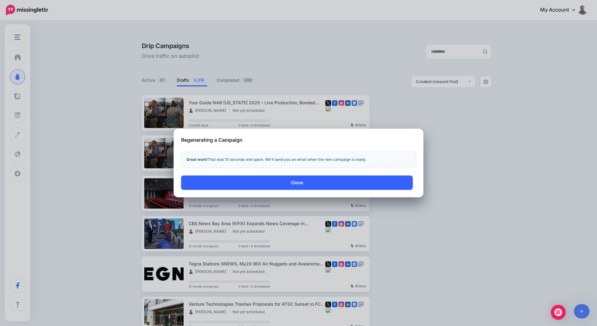
click at [300, 184] on button "Close" at bounding box center [297, 182] width 232 height 14
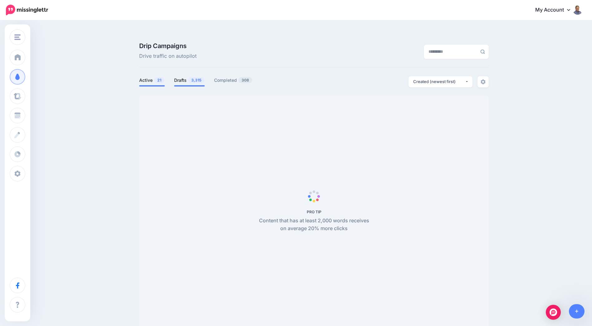
click at [187, 76] on link "Drafts 3,315" at bounding box center [189, 79] width 31 height 7
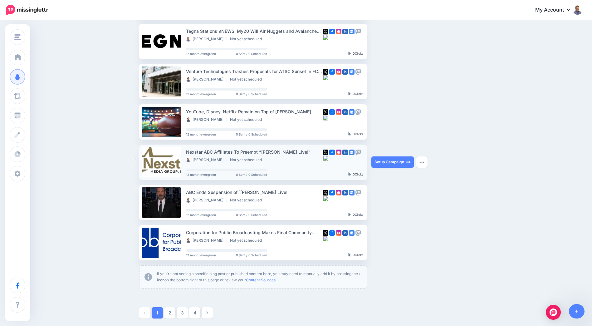
scroll to position [250, 0]
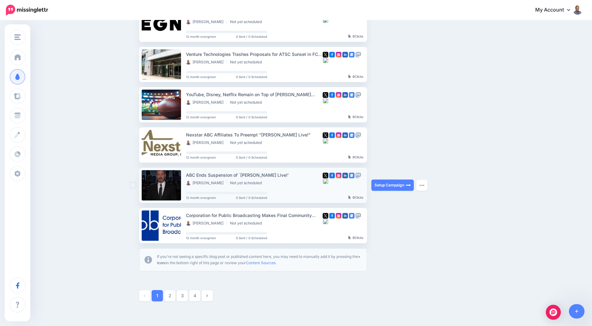
click at [173, 170] on link at bounding box center [161, 185] width 39 height 30
click at [427, 179] on button "button" at bounding box center [421, 184] width 11 height 11
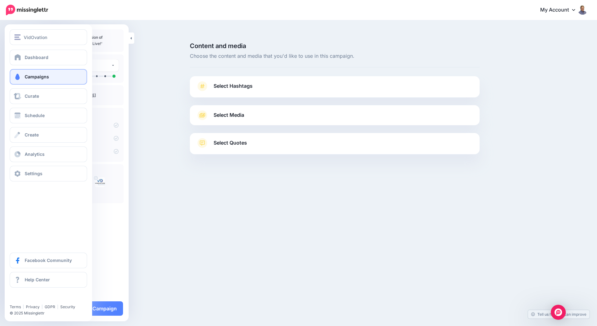
click at [35, 79] on link "Campaigns" at bounding box center [48, 77] width 77 height 16
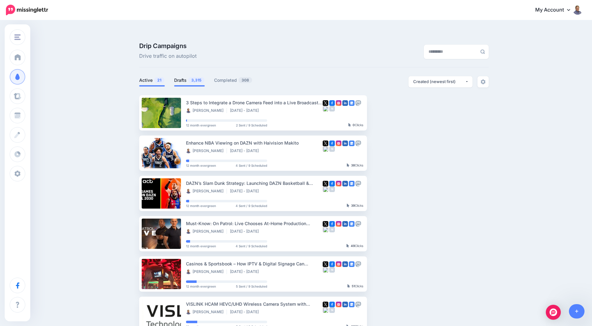
click at [178, 76] on link "Drafts 3,315" at bounding box center [189, 79] width 31 height 7
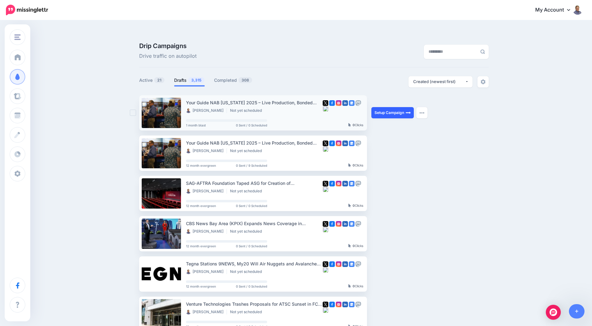
click at [393, 107] on link "Setup Campaign" at bounding box center [392, 112] width 42 height 11
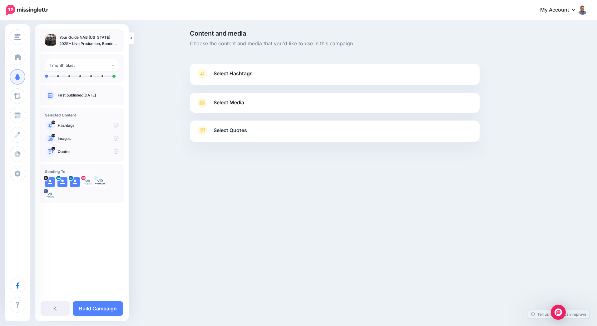
click at [226, 76] on span "Select Hashtags" at bounding box center [232, 73] width 39 height 8
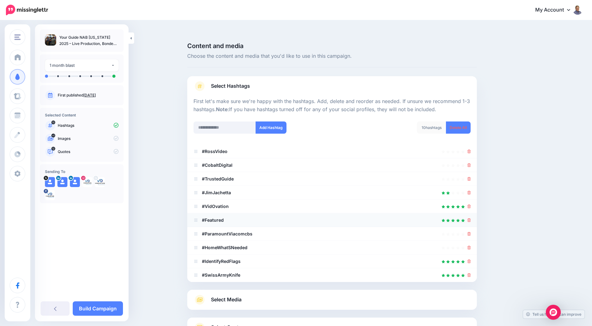
click at [473, 213] on li "#Featured" at bounding box center [332, 220] width 290 height 14
click at [471, 218] on icon at bounding box center [468, 220] width 3 height 4
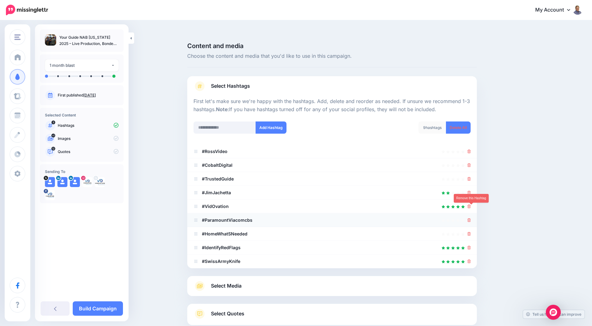
click at [471, 218] on icon at bounding box center [468, 220] width 3 height 4
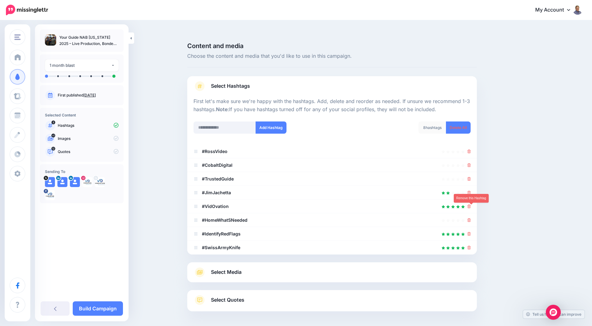
click at [471, 218] on icon at bounding box center [468, 220] width 3 height 4
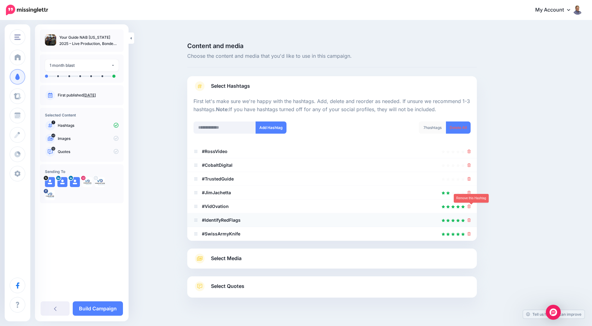
click at [471, 218] on icon at bounding box center [468, 220] width 3 height 4
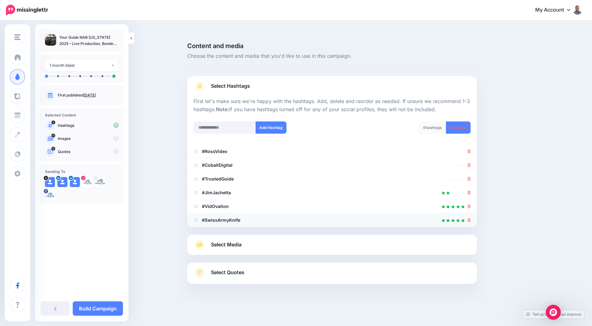
click at [471, 216] on div at bounding box center [468, 219] width 3 height 7
click at [233, 121] on input "text" at bounding box center [224, 127] width 62 height 12
paste input "*********"
type input "*********"
click at [270, 121] on button "Add Hashtag" at bounding box center [271, 127] width 31 height 12
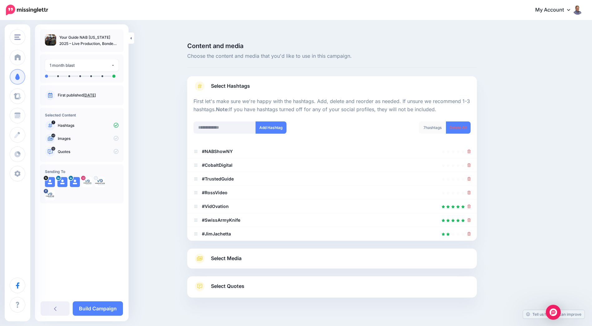
scroll to position [9, 0]
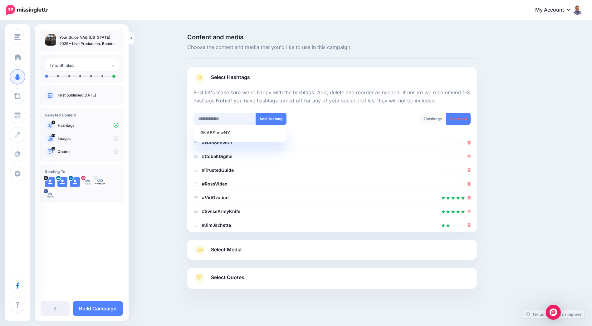
click at [226, 113] on input "text" at bounding box center [224, 119] width 62 height 12
paste input "*******"
type input "*******"
click at [270, 113] on button "Add Hashtag" at bounding box center [271, 119] width 31 height 12
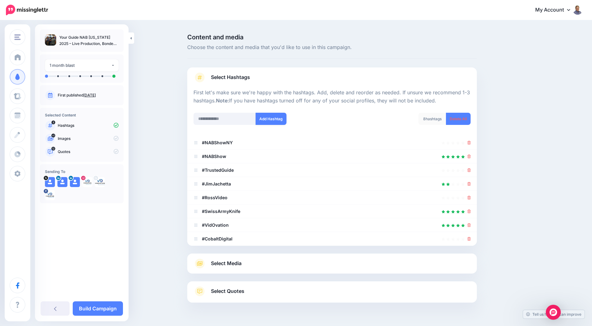
scroll to position [22, 0]
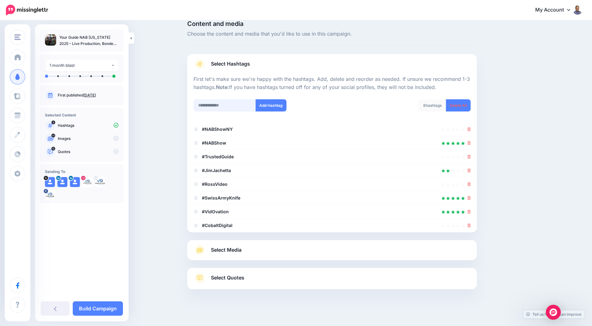
click at [226, 99] on input "text" at bounding box center [224, 105] width 62 height 12
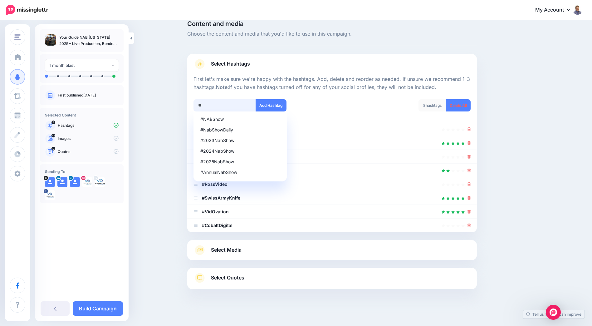
paste input "*******"
type input "*********"
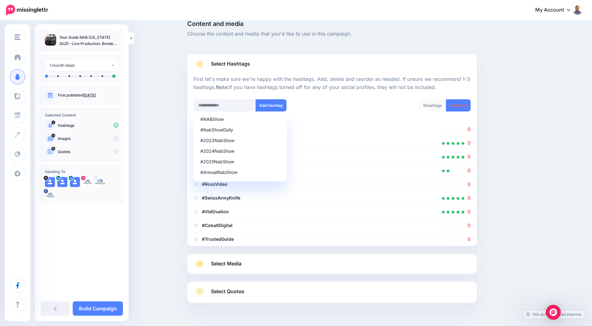
scroll to position [36, 0]
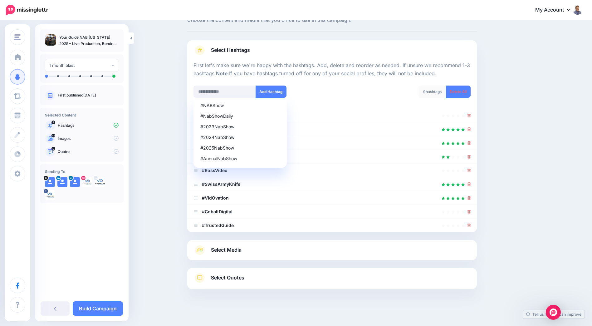
click at [314, 90] on div "#NABShow #NabShowDaily #2023NabShow #2024NabShow #2025NabShow #AnnualNabShow Ad…" at bounding box center [260, 96] width 143 height 20
click at [378, 86] on div "9 hashtags Delete All" at bounding box center [403, 96] width 143 height 20
click at [471, 223] on icon at bounding box center [468, 225] width 3 height 4
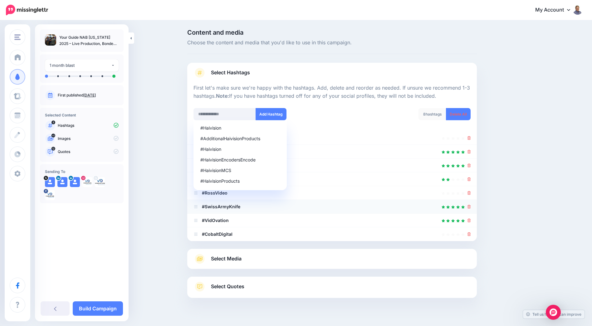
click at [471, 205] on icon at bounding box center [468, 207] width 3 height 4
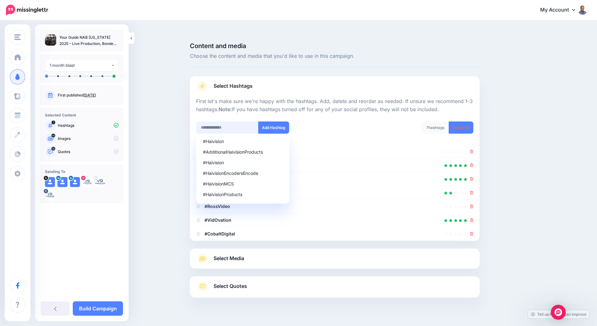
click at [239, 121] on input "text" at bounding box center [227, 127] width 62 height 12
type input "*********"
click at [275, 121] on button "Add Hashtag" at bounding box center [273, 127] width 31 height 12
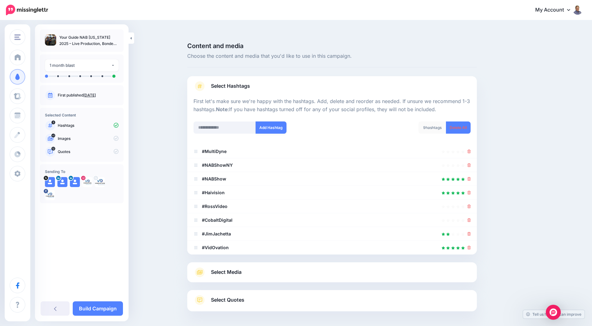
scroll to position [13, 0]
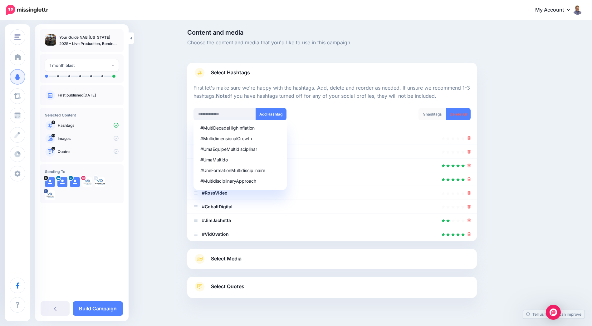
click at [236, 254] on span "Select Media" at bounding box center [226, 258] width 31 height 8
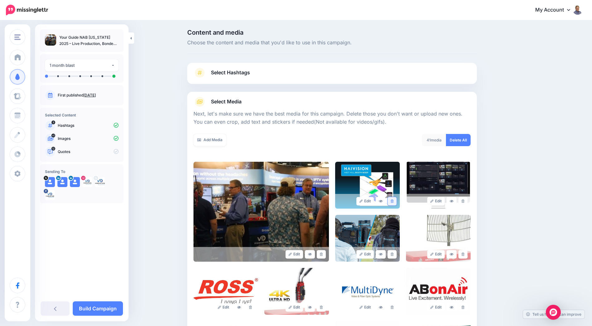
click at [395, 197] on link at bounding box center [392, 201] width 9 height 8
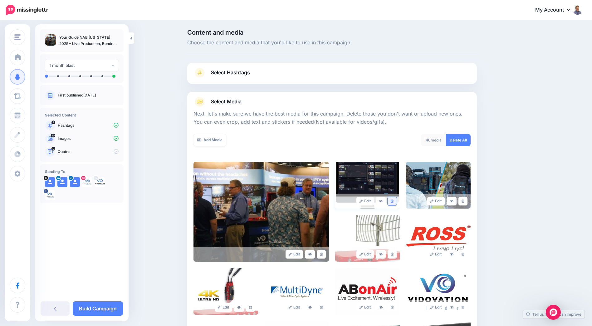
click at [396, 197] on link at bounding box center [392, 201] width 9 height 8
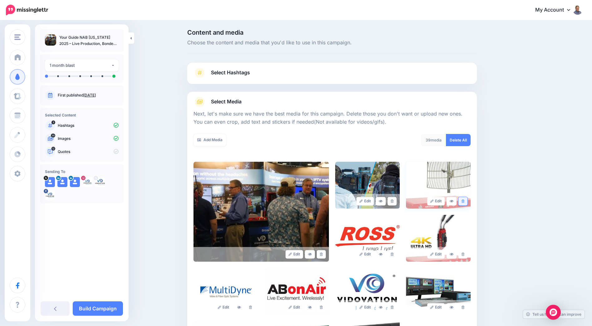
click at [467, 197] on link at bounding box center [462, 201] width 9 height 8
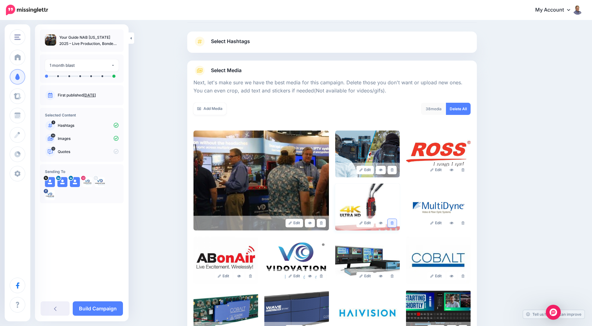
scroll to position [76, 0]
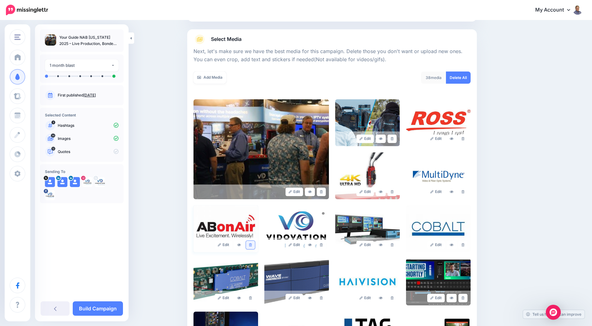
click at [250, 241] on link at bounding box center [250, 245] width 9 height 8
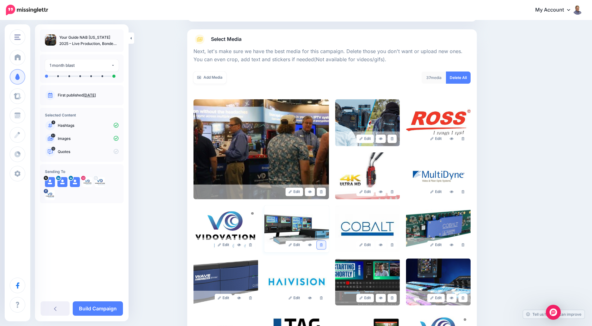
click at [325, 241] on link at bounding box center [321, 245] width 9 height 8
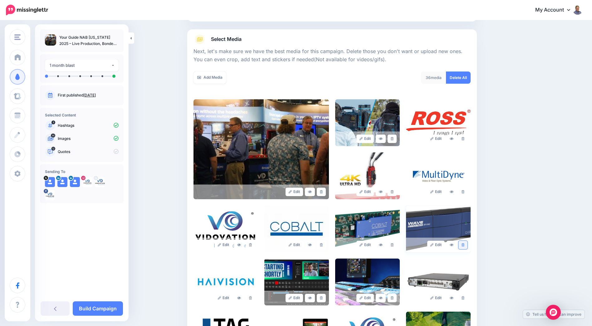
click at [467, 241] on link at bounding box center [462, 245] width 9 height 8
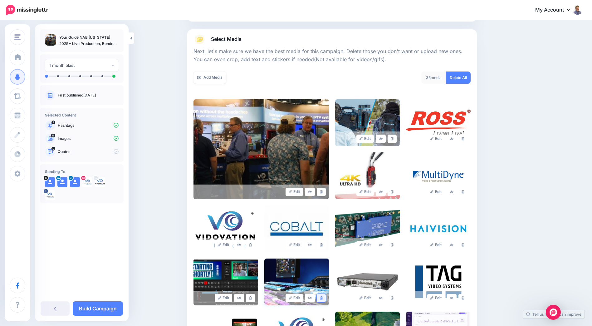
click at [321, 294] on link at bounding box center [321, 298] width 9 height 8
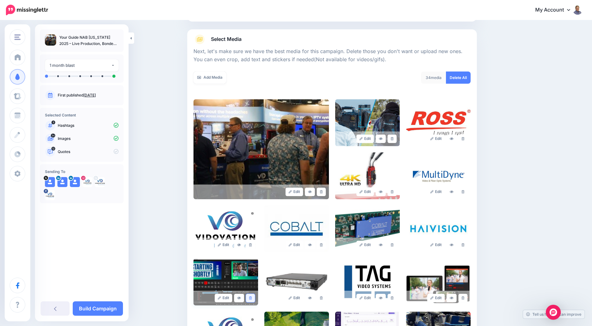
click at [252, 294] on link at bounding box center [250, 298] width 9 height 8
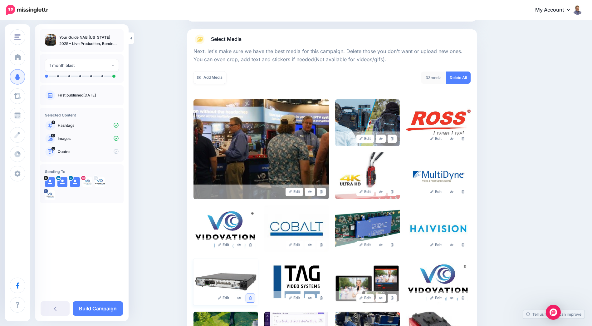
click at [252, 296] on icon at bounding box center [250, 297] width 3 height 3
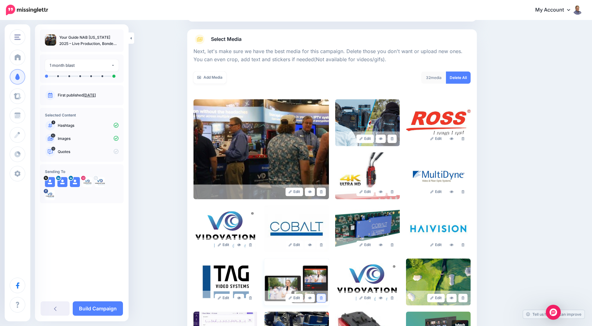
click at [322, 296] on icon at bounding box center [321, 297] width 3 height 3
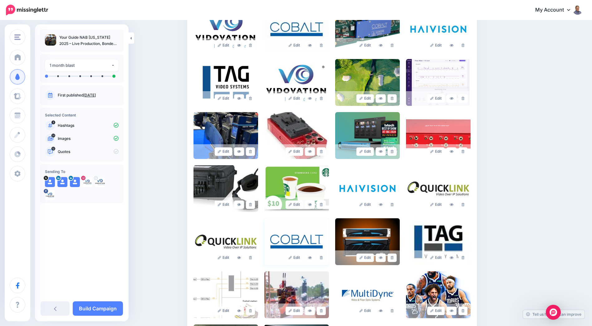
scroll to position [294, 0]
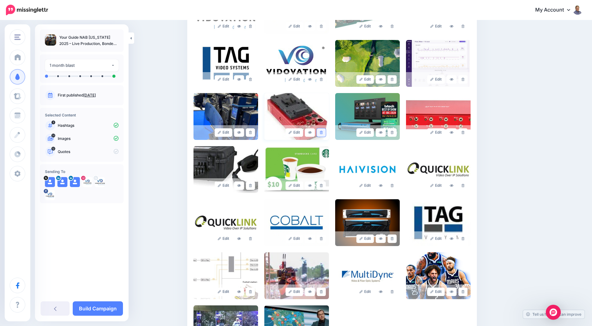
click at [320, 128] on link at bounding box center [321, 132] width 9 height 8
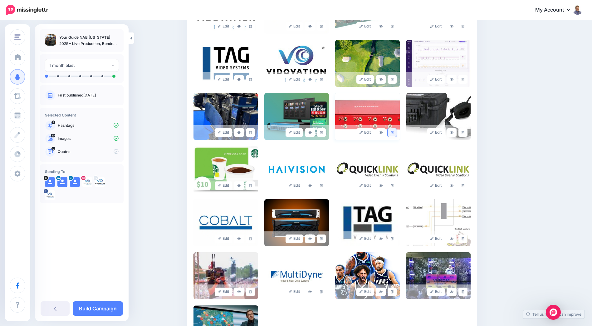
click at [394, 131] on icon at bounding box center [392, 132] width 3 height 3
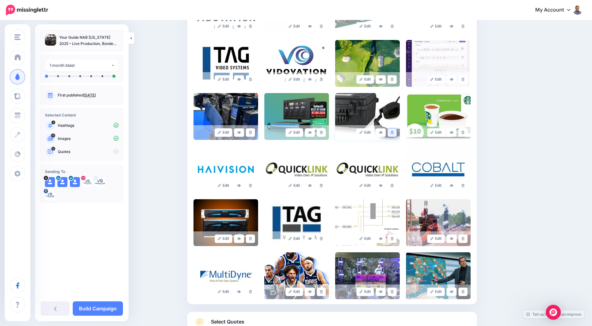
click at [397, 128] on link at bounding box center [392, 132] width 9 height 8
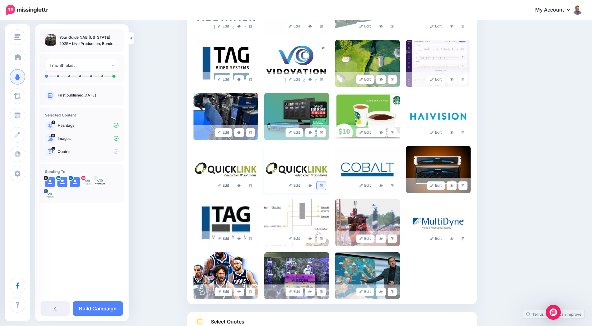
click at [323, 184] on icon at bounding box center [321, 185] width 3 height 3
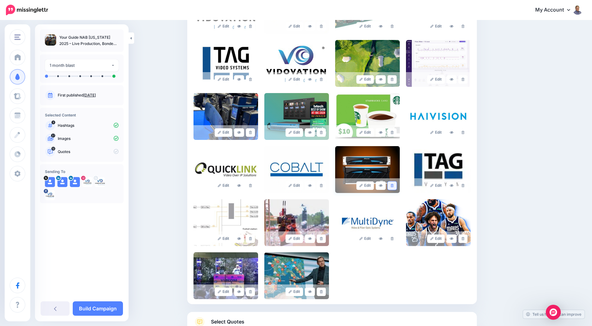
click at [396, 181] on link at bounding box center [392, 185] width 9 height 8
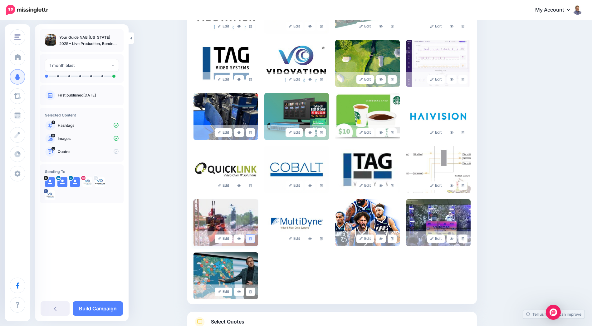
click at [255, 234] on link at bounding box center [250, 238] width 9 height 8
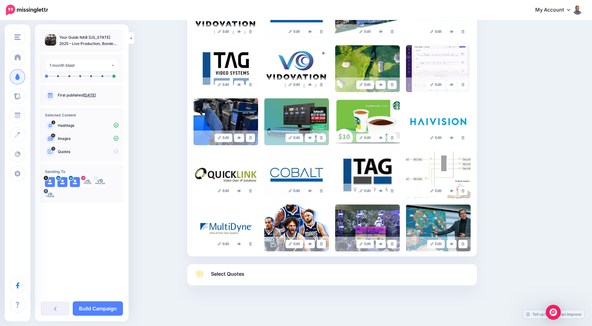
scroll to position [276, 0]
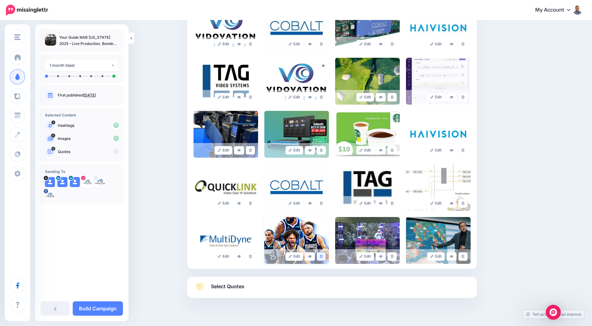
click at [323, 255] on icon at bounding box center [321, 256] width 3 height 3
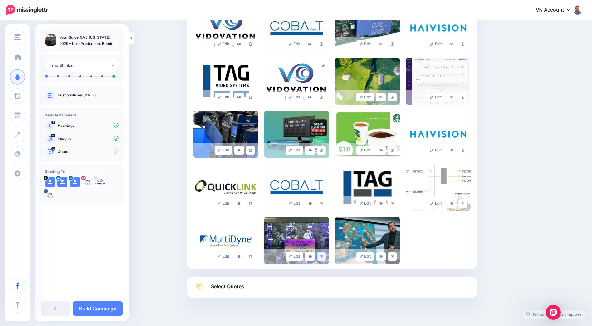
click at [322, 252] on link at bounding box center [321, 256] width 9 height 8
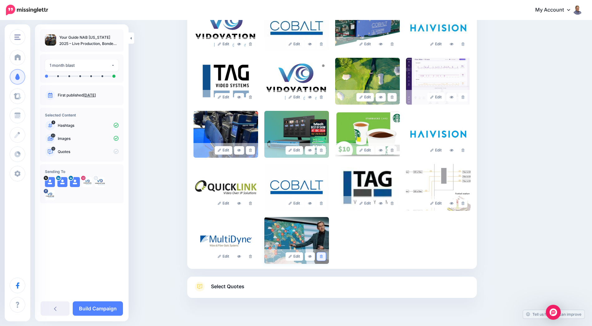
click at [323, 252] on link at bounding box center [321, 256] width 9 height 8
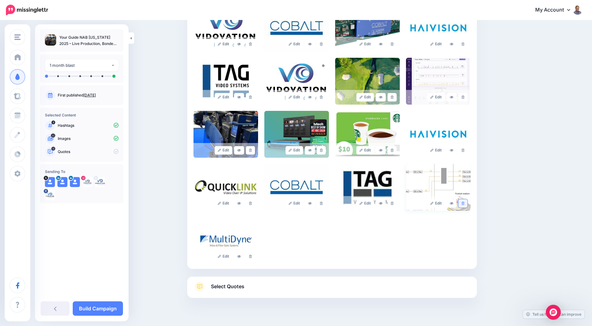
click at [463, 199] on link at bounding box center [462, 203] width 9 height 8
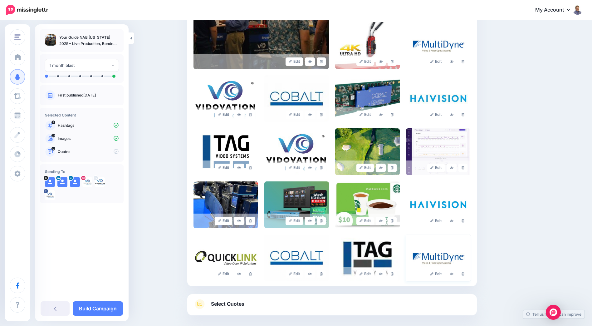
scroll to position [192, 0]
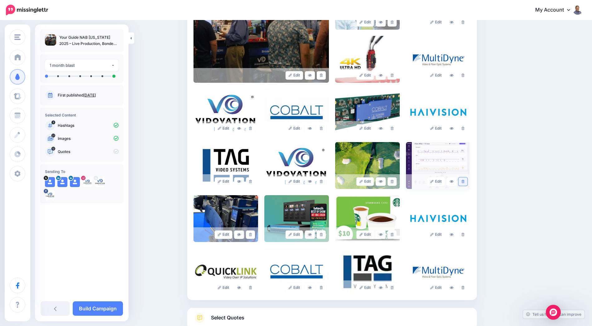
click at [463, 177] on link at bounding box center [462, 181] width 9 height 8
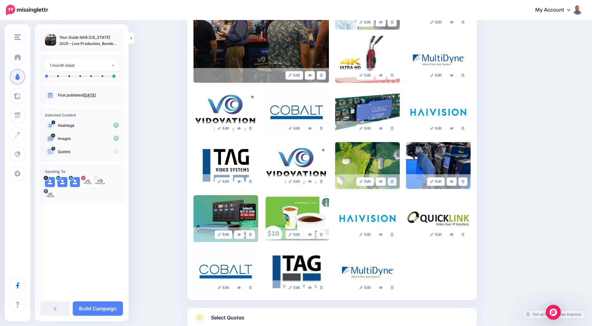
click at [394, 177] on link at bounding box center [392, 181] width 9 height 8
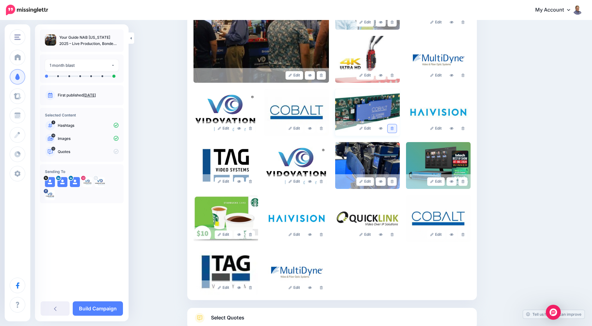
click at [394, 127] on icon at bounding box center [392, 128] width 3 height 3
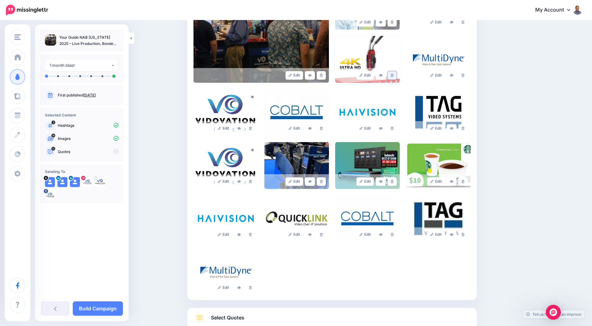
click at [394, 74] on icon at bounding box center [392, 75] width 3 height 3
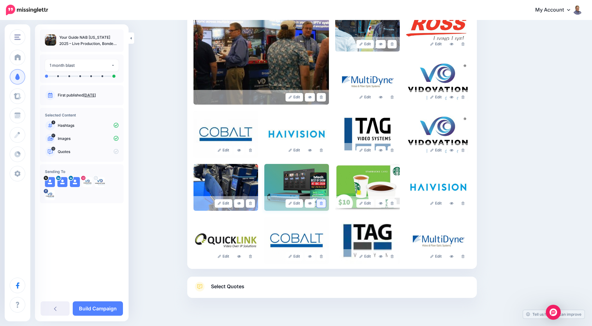
click at [323, 202] on icon at bounding box center [321, 203] width 3 height 3
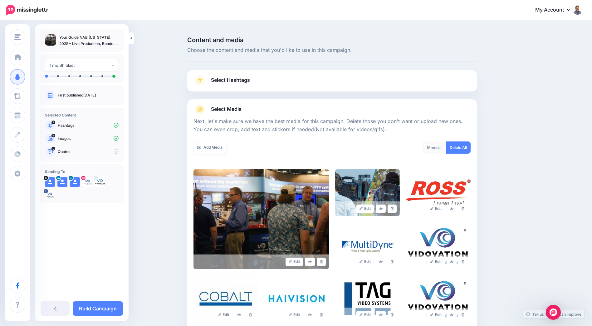
scroll to position [0, 0]
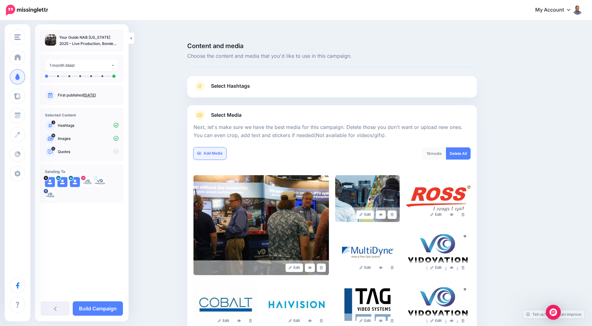
click at [216, 147] on link "Add Media" at bounding box center [209, 153] width 33 height 12
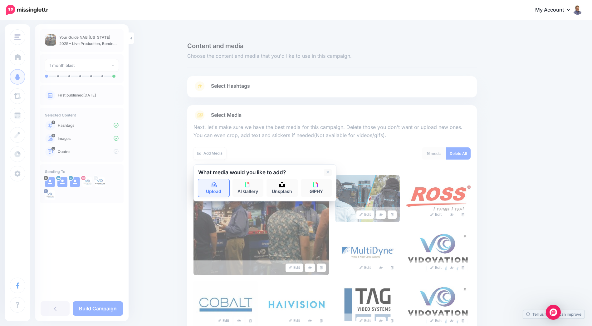
click at [216, 182] on icon at bounding box center [213, 185] width 7 height 6
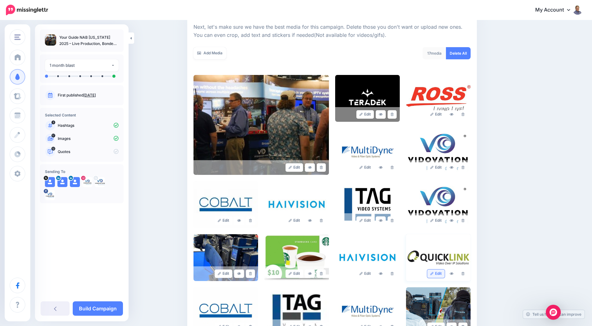
scroll to position [131, 0]
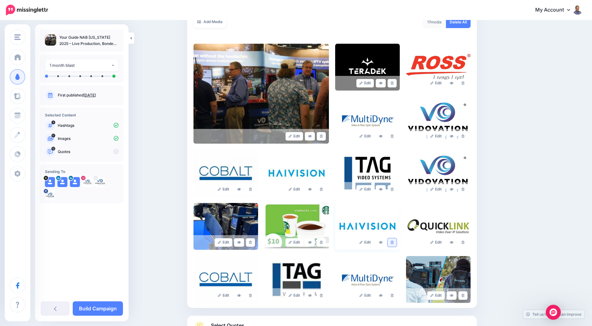
click at [396, 238] on link at bounding box center [392, 242] width 9 height 8
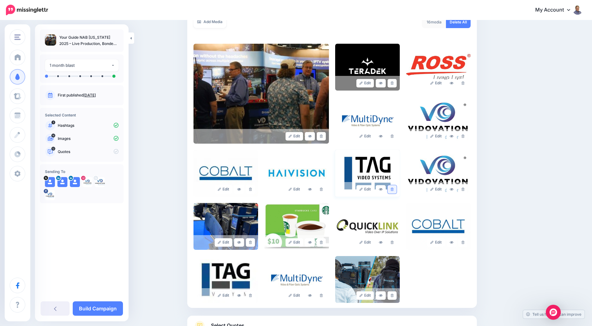
click at [394, 188] on icon at bounding box center [392, 189] width 3 height 3
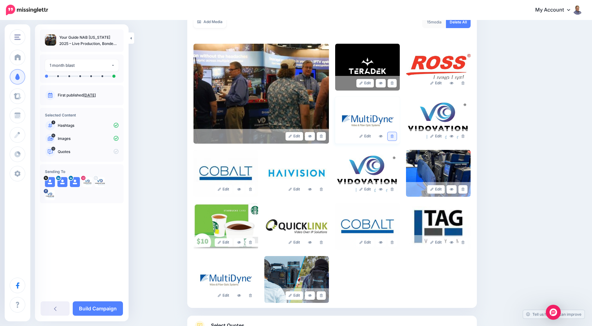
click at [392, 132] on link at bounding box center [392, 136] width 9 height 8
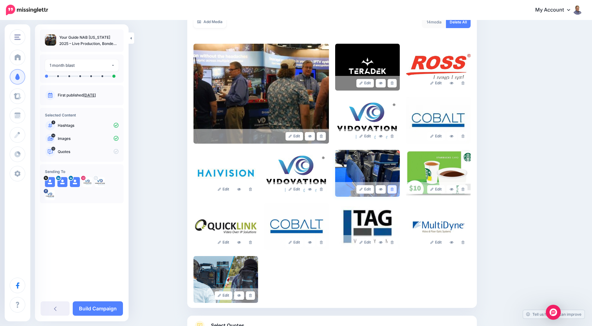
click at [394, 188] on icon at bounding box center [392, 189] width 3 height 3
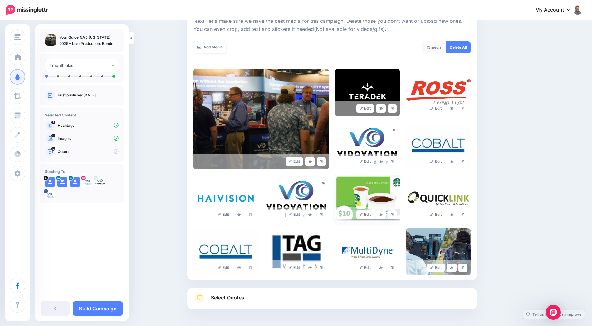
scroll to position [117, 0]
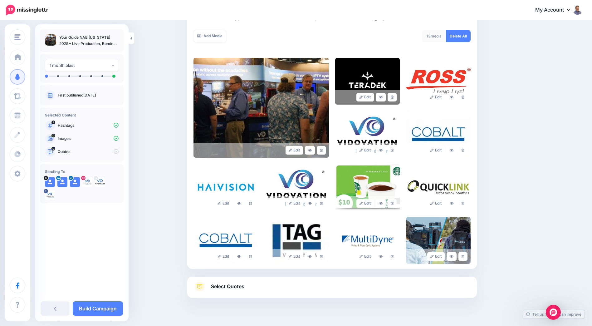
click at [237, 282] on span "Select Quotes" at bounding box center [227, 286] width 33 height 8
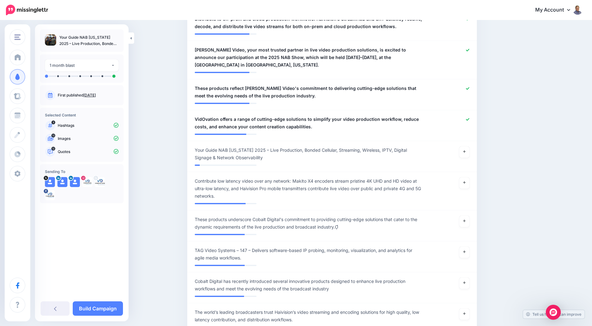
scroll to position [492, 0]
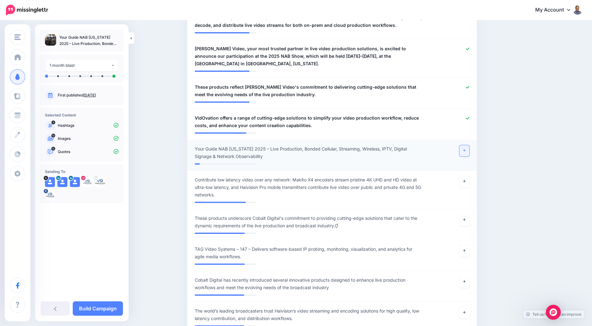
click at [466, 149] on icon at bounding box center [464, 150] width 2 height 3
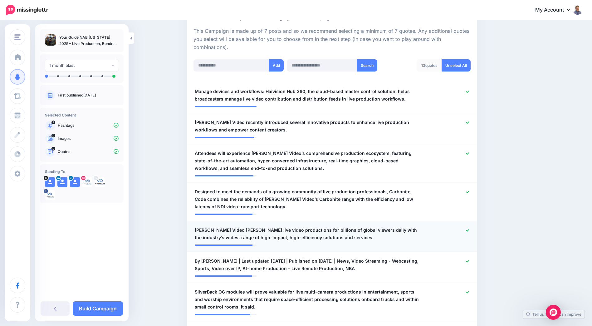
scroll to position [179, 0]
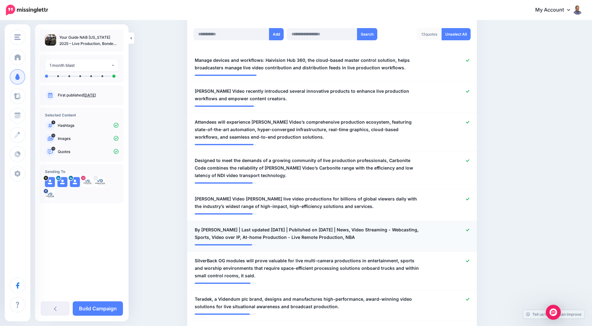
click at [469, 228] on icon at bounding box center [467, 229] width 3 height 3
click at [472, 195] on div at bounding box center [450, 202] width 47 height 15
click at [469, 197] on icon at bounding box center [467, 198] width 3 height 3
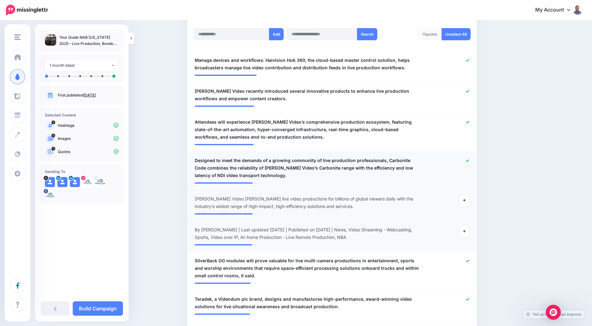
click at [469, 159] on icon at bounding box center [467, 160] width 3 height 2
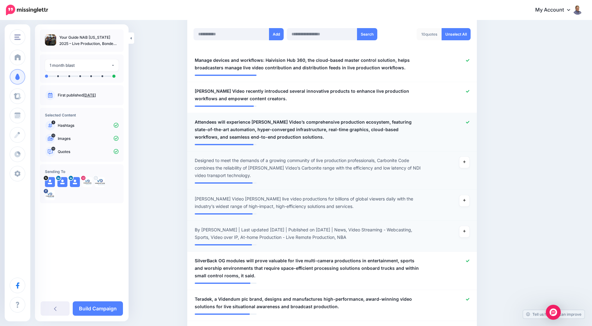
click at [469, 120] on icon at bounding box center [467, 121] width 3 height 3
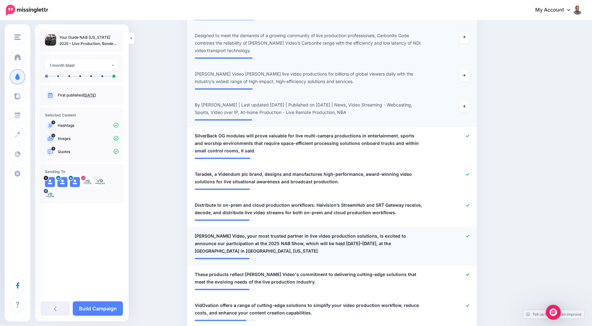
scroll to position [335, 0]
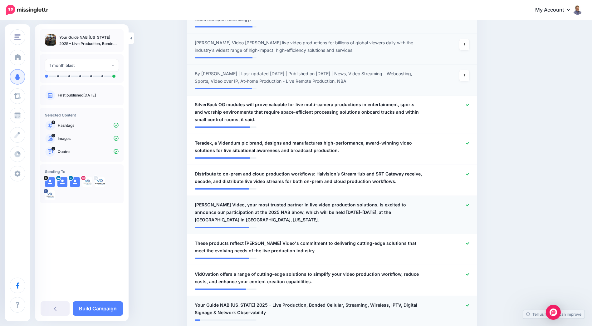
click at [469, 203] on icon at bounding box center [467, 204] width 3 height 3
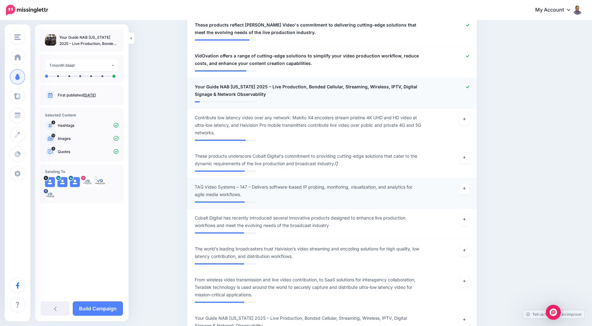
scroll to position [554, 0]
click at [469, 183] on link at bounding box center [464, 188] width 10 height 11
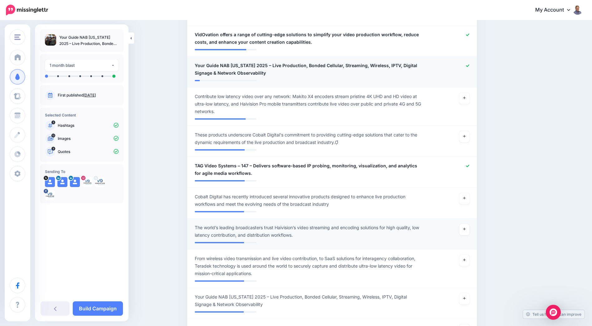
scroll to position [585, 0]
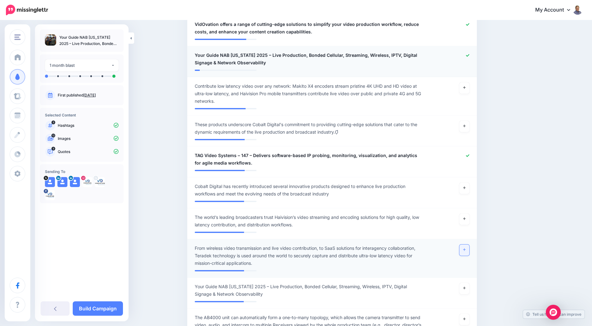
click at [466, 248] on icon at bounding box center [464, 249] width 2 height 3
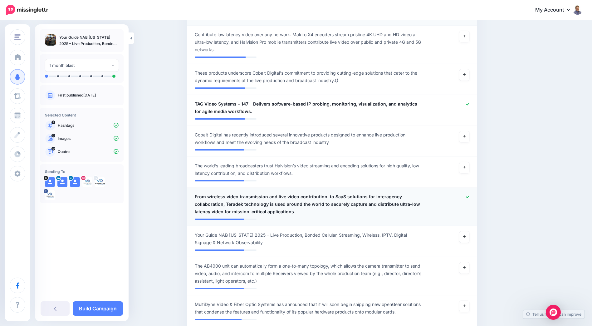
scroll to position [648, 0]
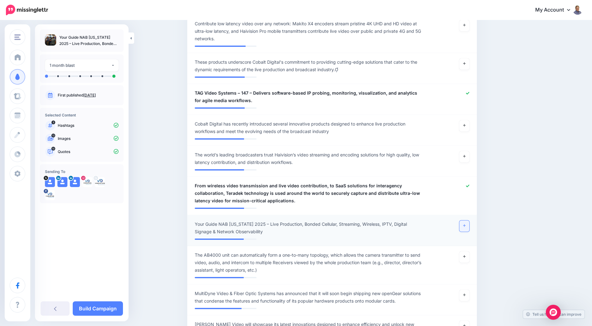
click at [466, 224] on icon at bounding box center [464, 225] width 2 height 2
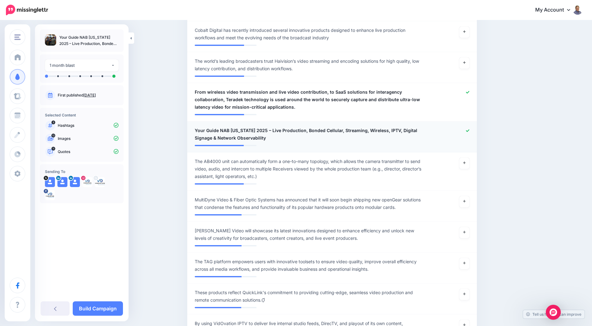
scroll to position [772, 0]
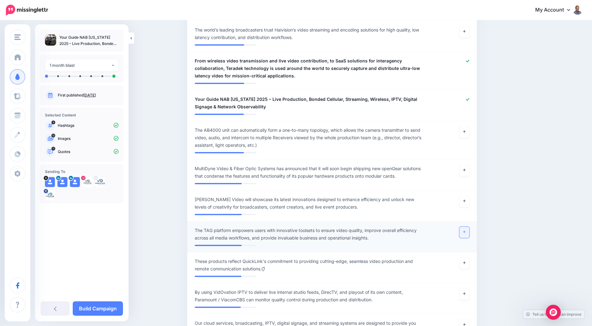
click at [466, 230] on icon at bounding box center [464, 231] width 2 height 3
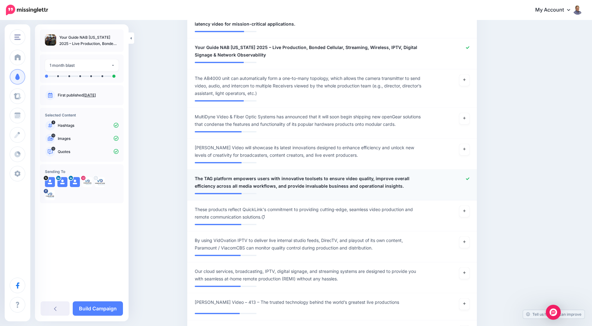
scroll to position [835, 0]
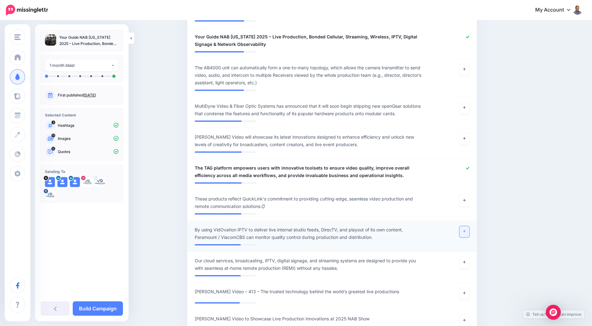
click at [466, 229] on icon at bounding box center [464, 230] width 2 height 3
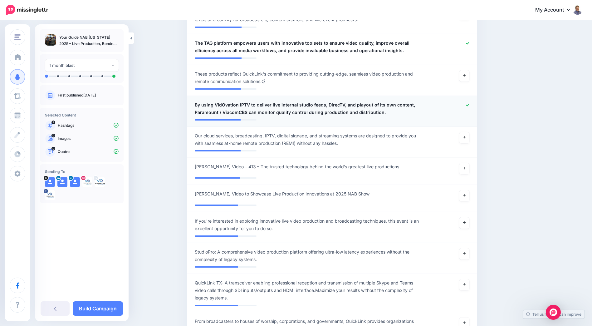
scroll to position [991, 0]
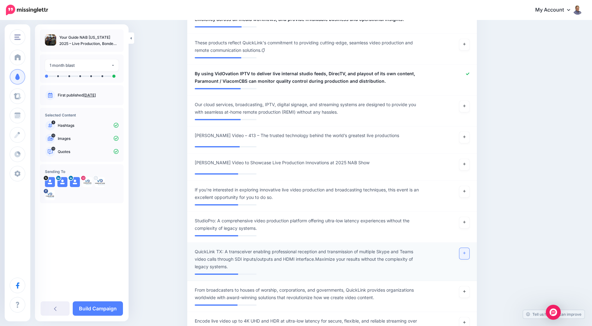
click at [464, 248] on link at bounding box center [464, 253] width 10 height 11
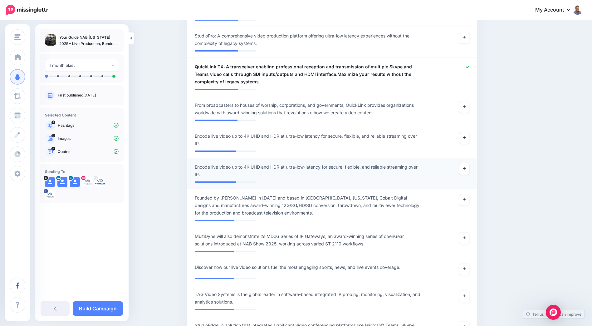
scroll to position [1178, 0]
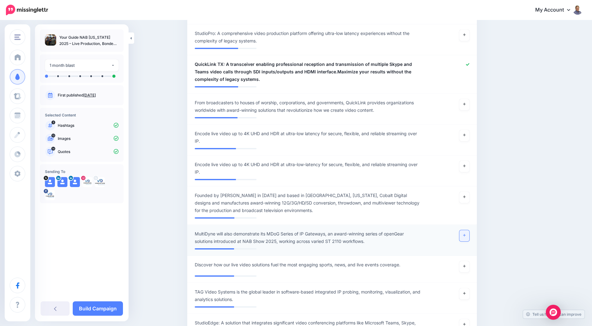
click at [465, 233] on icon at bounding box center [464, 234] width 2 height 3
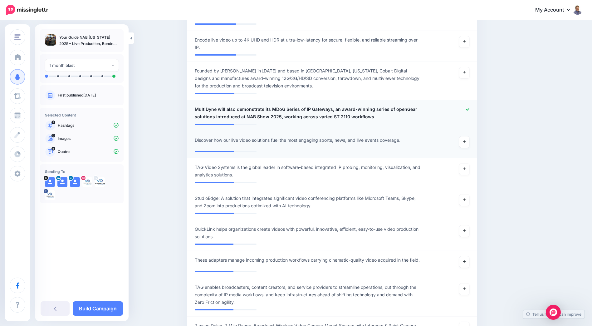
scroll to position [1303, 0]
click at [466, 228] on icon at bounding box center [464, 229] width 2 height 3
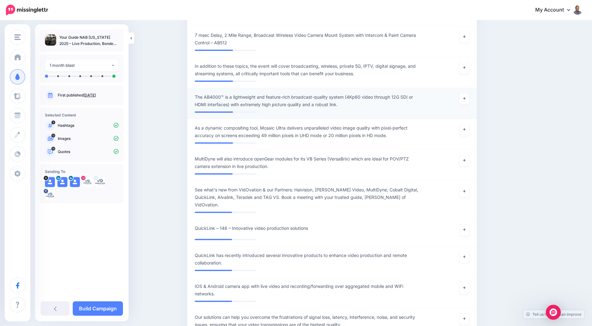
scroll to position [1615, 0]
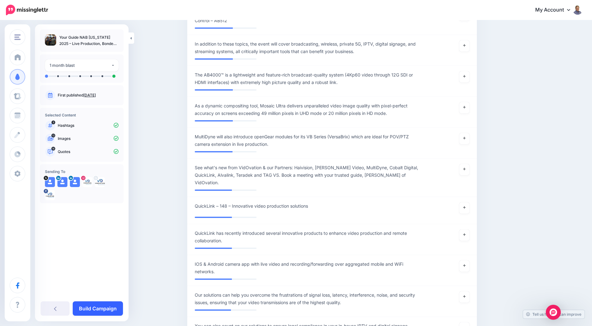
click at [110, 311] on link "Build Campaign" at bounding box center [98, 308] width 50 height 14
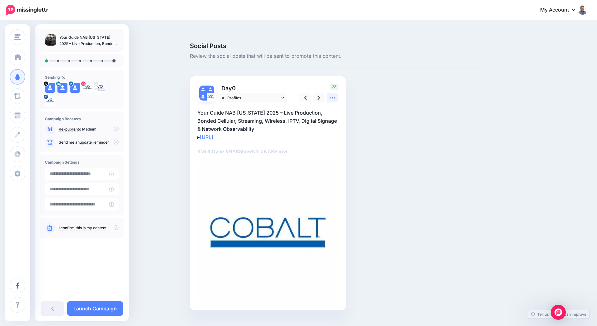
click at [330, 95] on icon at bounding box center [332, 98] width 7 height 7
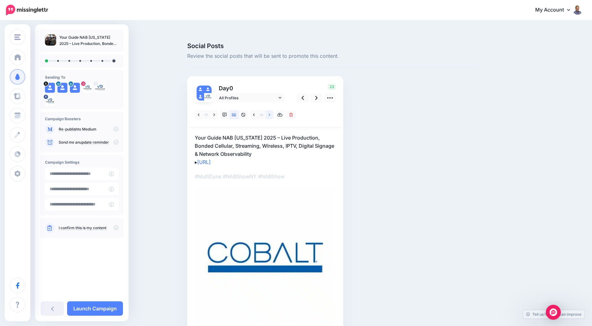
click at [273, 110] on link at bounding box center [270, 114] width 8 height 9
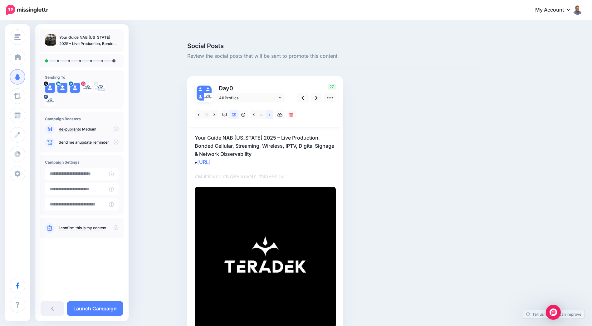
click at [273, 110] on link at bounding box center [270, 114] width 8 height 9
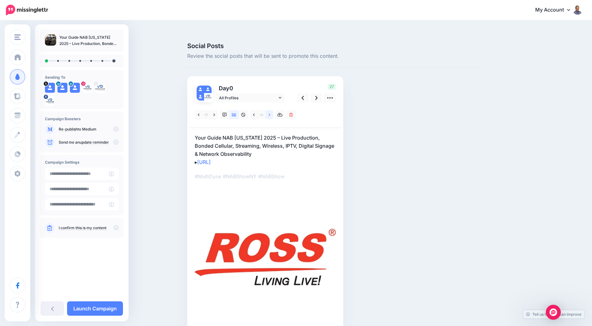
click at [273, 110] on link at bounding box center [270, 114] width 8 height 9
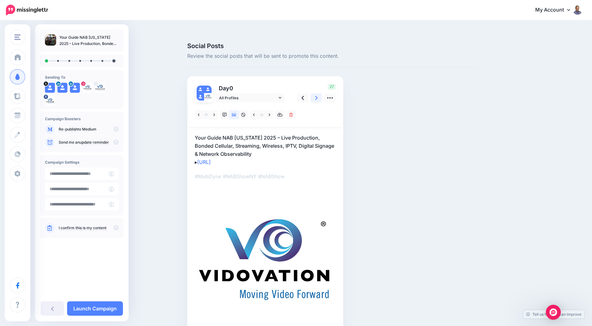
click at [316, 93] on link at bounding box center [317, 97] width 12 height 9
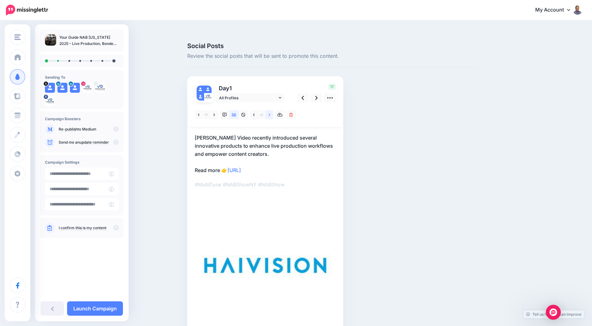
click at [270, 110] on link at bounding box center [270, 114] width 8 height 9
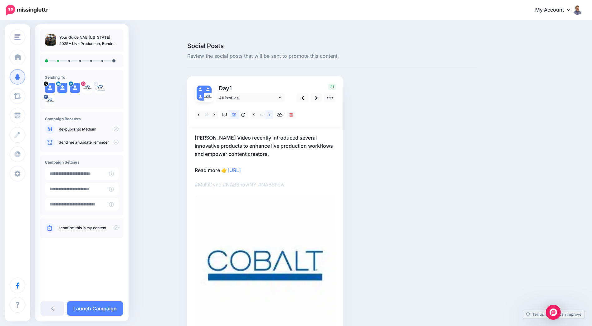
click at [270, 110] on link at bounding box center [270, 114] width 8 height 9
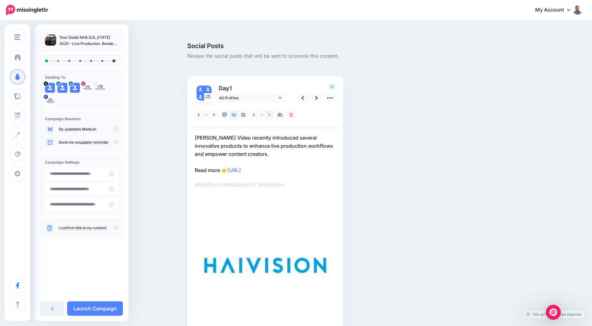
click at [270, 110] on link at bounding box center [270, 114] width 8 height 9
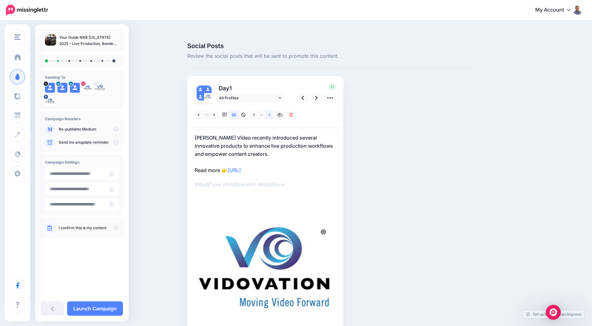
click at [270, 110] on link at bounding box center [270, 114] width 8 height 9
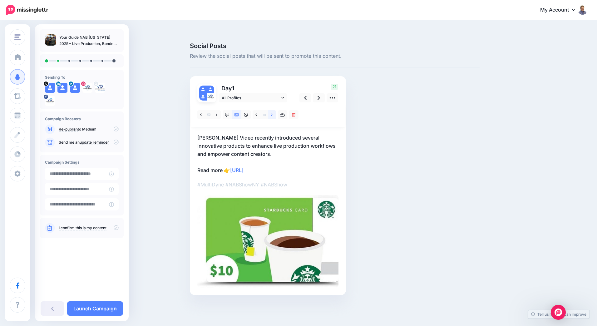
click at [270, 110] on link at bounding box center [272, 114] width 8 height 9
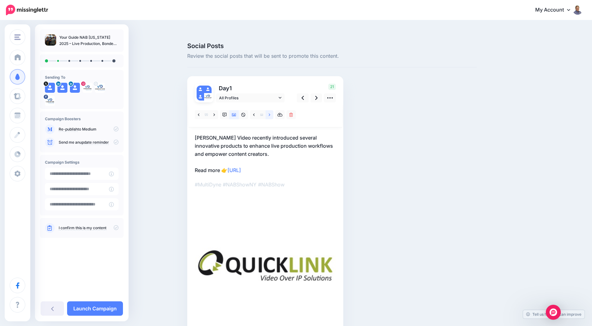
click at [270, 110] on link at bounding box center [270, 114] width 8 height 9
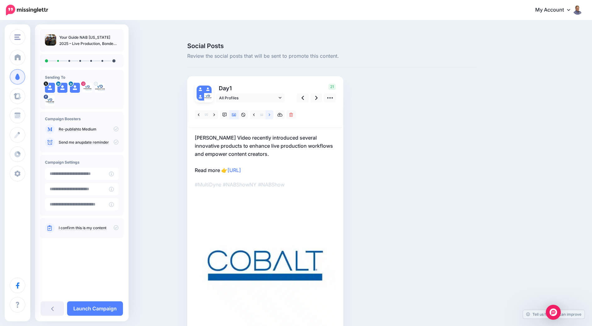
click at [270, 110] on link at bounding box center [270, 114] width 8 height 9
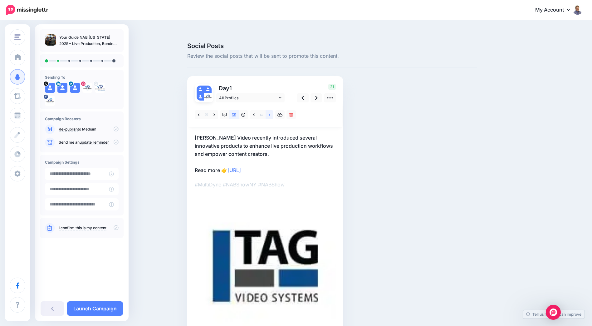
click at [270, 110] on link at bounding box center [270, 114] width 8 height 9
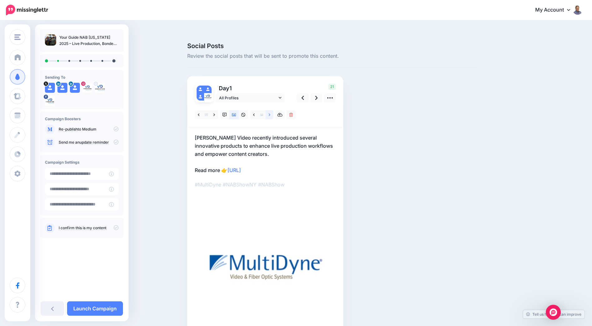
click at [270, 110] on link at bounding box center [270, 114] width 8 height 9
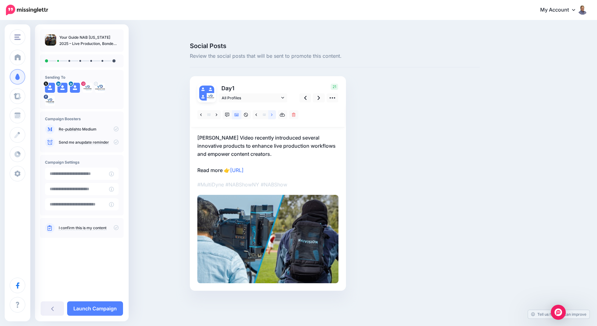
click at [270, 110] on link at bounding box center [272, 114] width 8 height 9
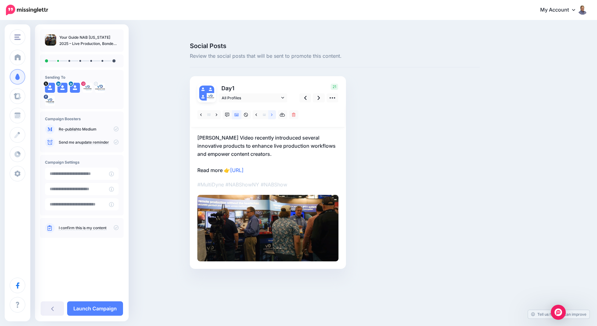
click at [270, 110] on link at bounding box center [272, 114] width 8 height 9
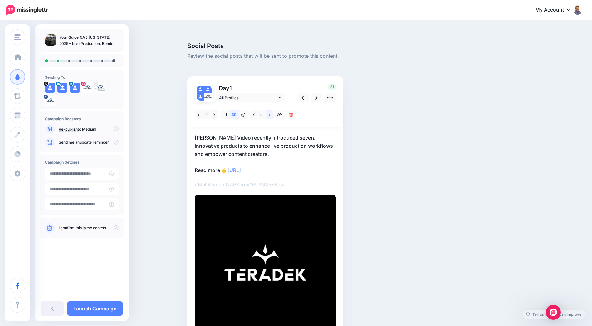
click at [270, 110] on link at bounding box center [270, 114] width 8 height 9
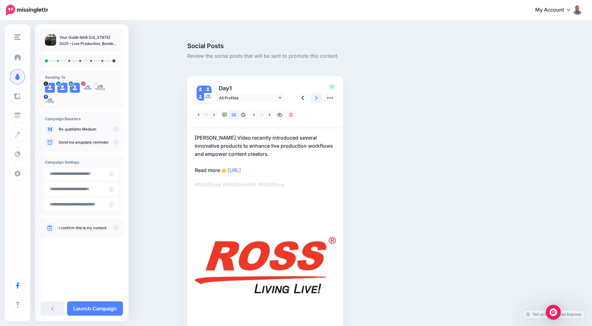
click at [318, 96] on icon at bounding box center [316, 98] width 2 height 4
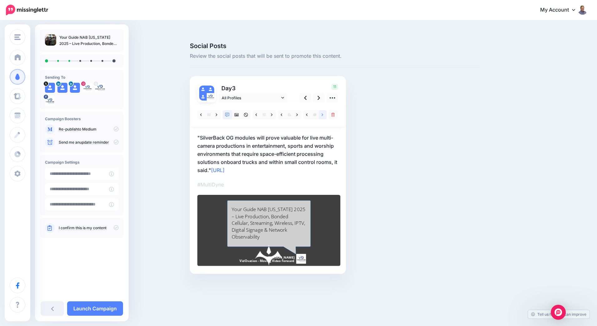
click at [322, 113] on icon at bounding box center [322, 115] width 2 height 4
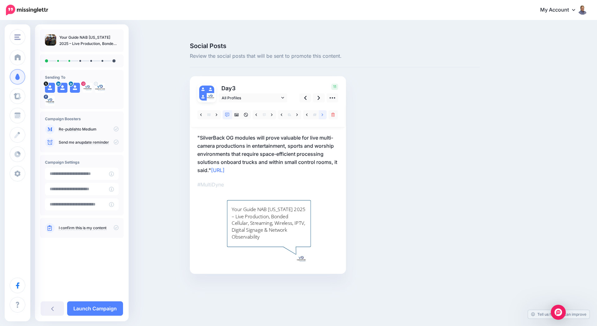
click at [322, 113] on icon at bounding box center [322, 115] width 2 height 4
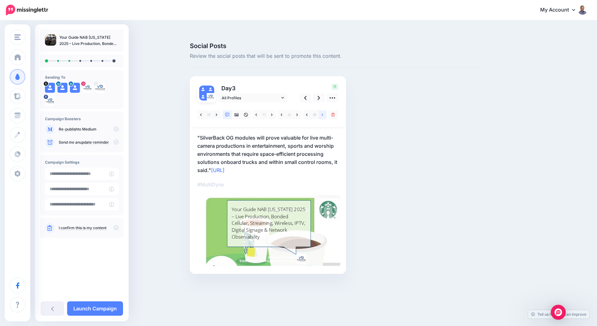
click at [322, 113] on icon at bounding box center [322, 115] width 2 height 4
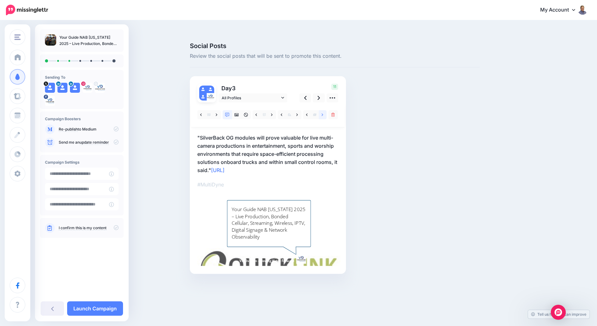
click at [322, 113] on icon at bounding box center [322, 115] width 2 height 4
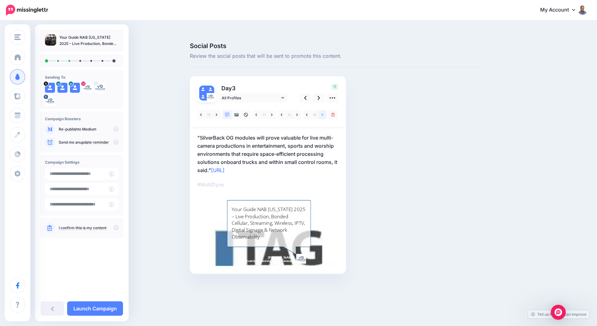
click at [322, 113] on icon at bounding box center [322, 115] width 2 height 4
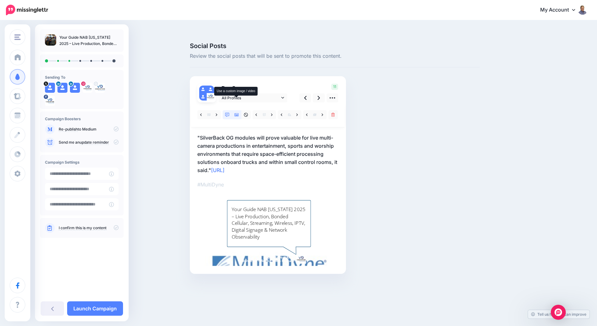
click at [235, 113] on icon at bounding box center [236, 115] width 4 height 4
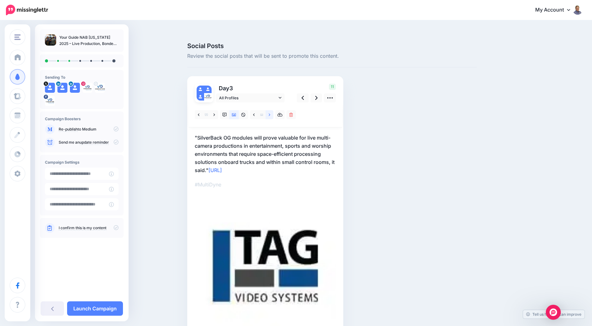
click at [270, 113] on icon at bounding box center [270, 115] width 2 height 4
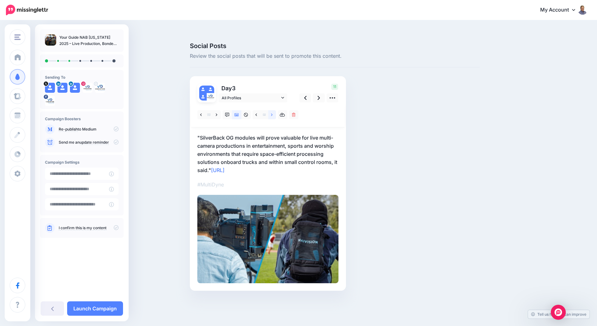
click at [271, 113] on icon at bounding box center [272, 115] width 2 height 4
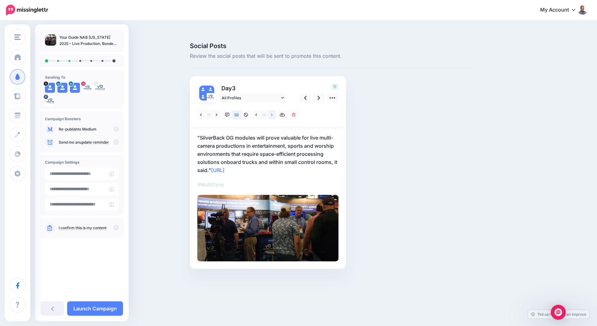
click at [271, 113] on icon at bounding box center [272, 115] width 2 height 4
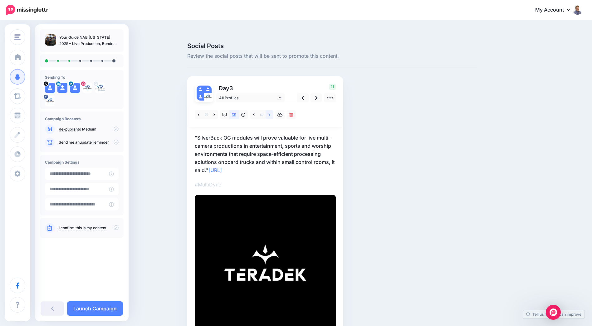
click at [270, 113] on icon at bounding box center [270, 115] width 2 height 4
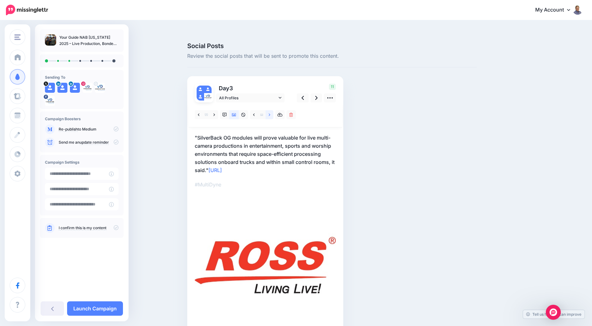
click at [270, 113] on icon at bounding box center [270, 115] width 2 height 4
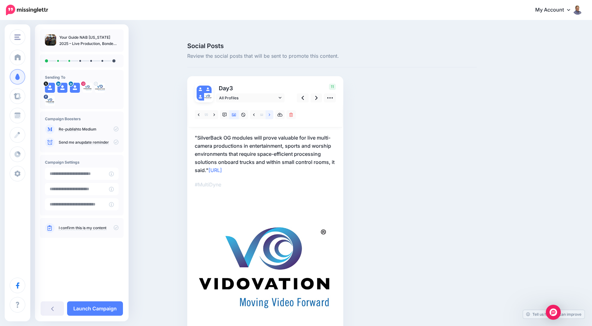
click at [270, 113] on icon at bounding box center [270, 115] width 2 height 4
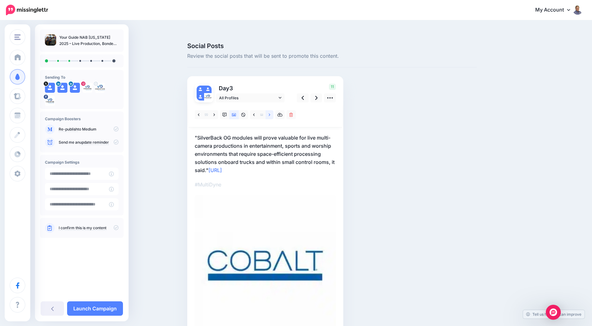
click at [270, 113] on icon at bounding box center [270, 115] width 2 height 4
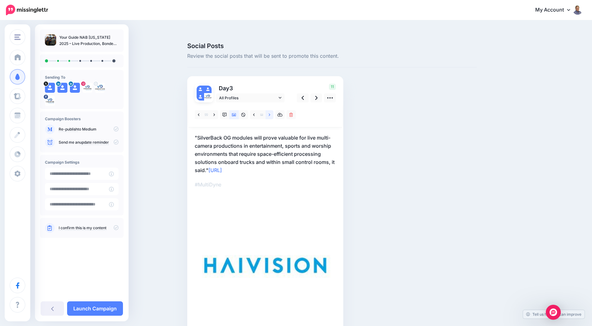
click at [270, 113] on icon at bounding box center [270, 115] width 2 height 4
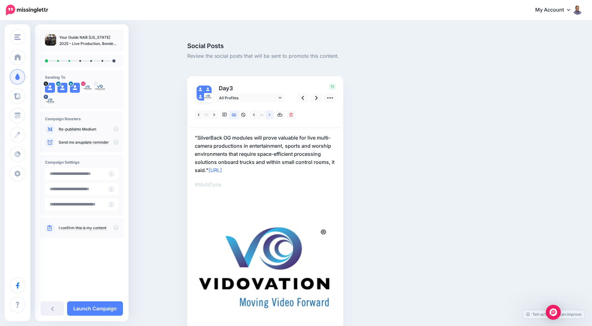
click at [270, 113] on icon at bounding box center [270, 115] width 2 height 4
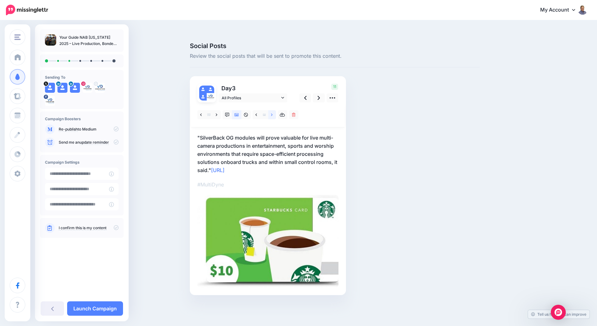
click at [271, 113] on icon at bounding box center [272, 115] width 2 height 4
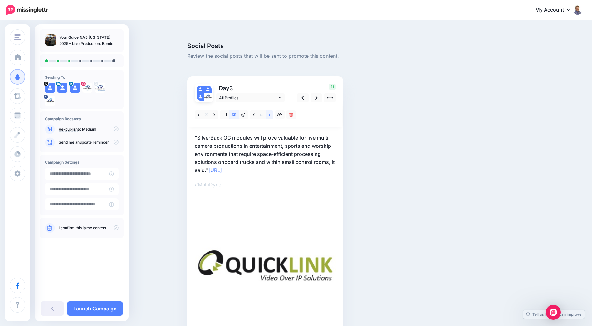
click at [270, 113] on icon at bounding box center [270, 115] width 2 height 4
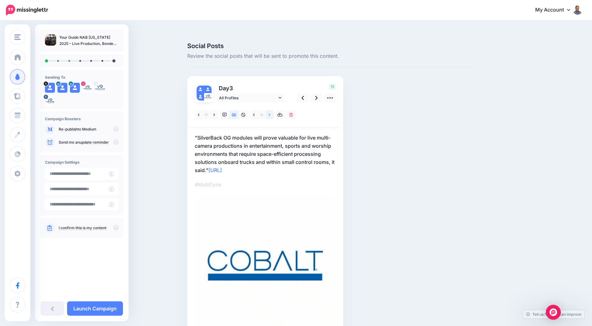
click at [270, 113] on icon at bounding box center [270, 115] width 2 height 4
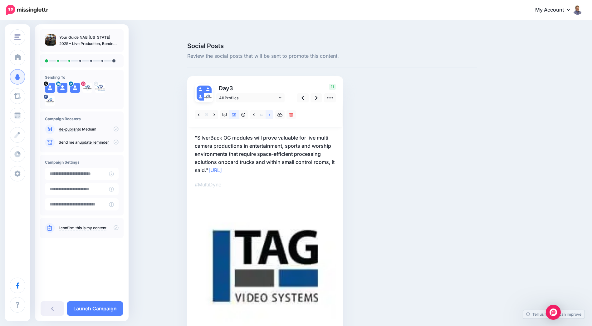
click at [270, 113] on icon at bounding box center [270, 115] width 2 height 4
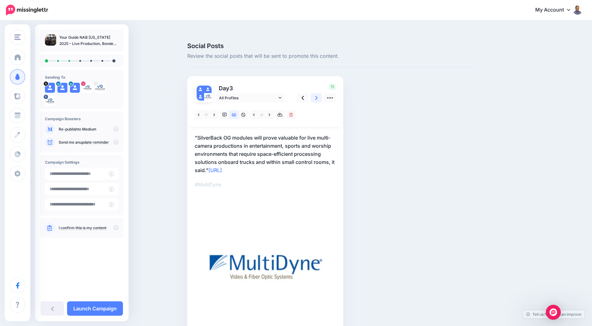
click at [316, 93] on link at bounding box center [317, 97] width 12 height 9
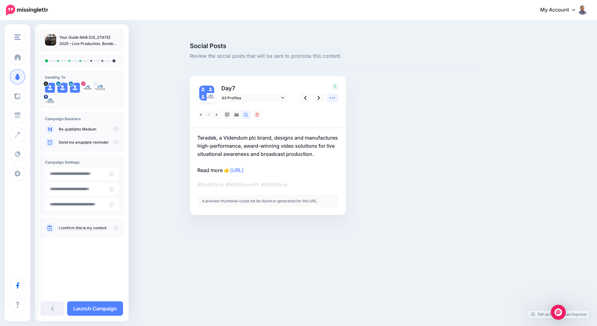
click at [332, 95] on icon at bounding box center [332, 98] width 7 height 7
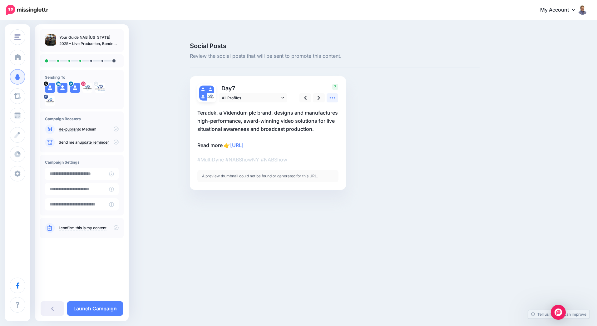
click at [331, 95] on icon at bounding box center [332, 98] width 7 height 7
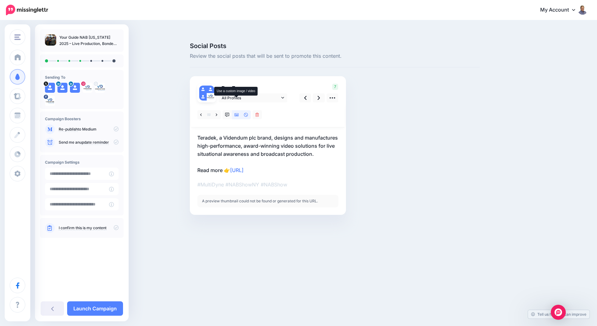
click at [238, 113] on icon at bounding box center [236, 114] width 4 height 3
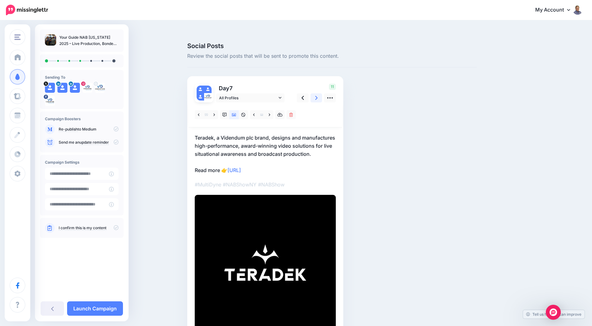
click at [316, 93] on link at bounding box center [317, 97] width 12 height 9
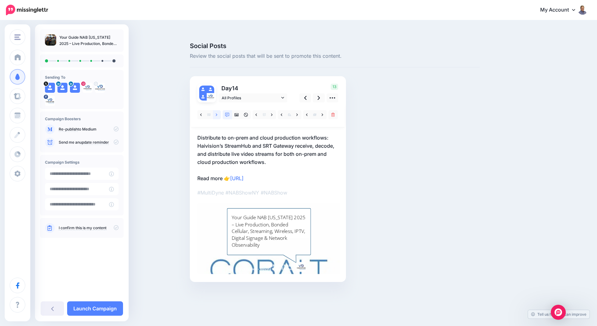
click at [218, 110] on link at bounding box center [217, 114] width 8 height 9
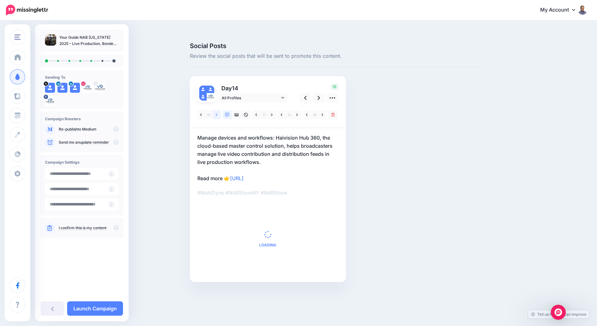
click at [218, 110] on link at bounding box center [217, 114] width 8 height 9
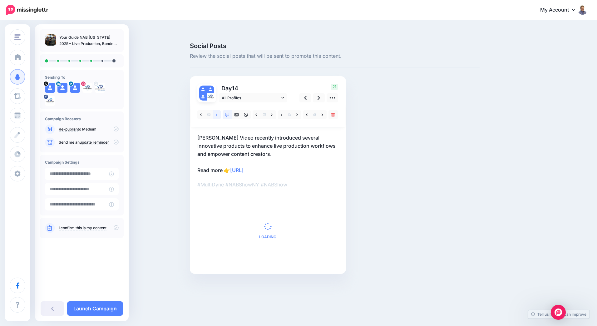
click at [218, 110] on link at bounding box center [217, 114] width 8 height 9
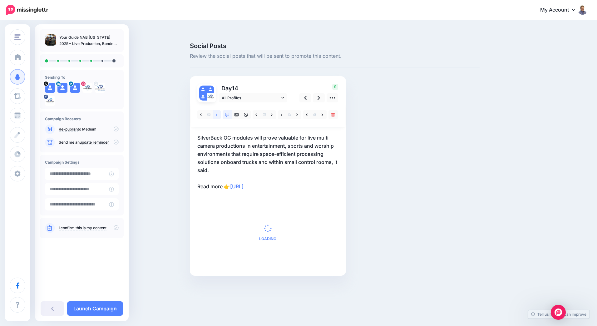
click at [218, 110] on link at bounding box center [217, 114] width 8 height 9
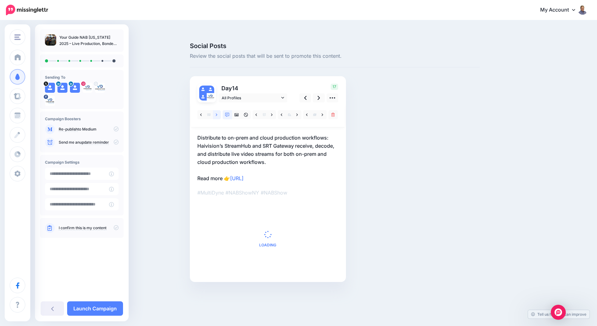
click at [218, 110] on link at bounding box center [217, 114] width 8 height 9
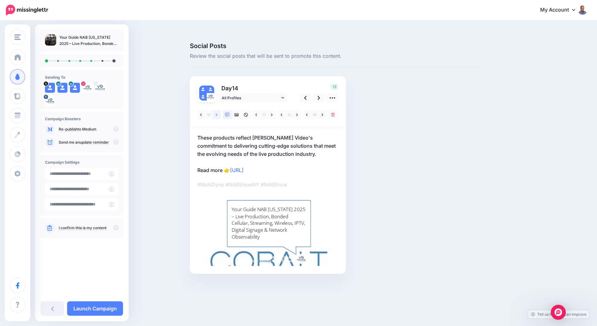
click at [218, 110] on link at bounding box center [217, 114] width 8 height 9
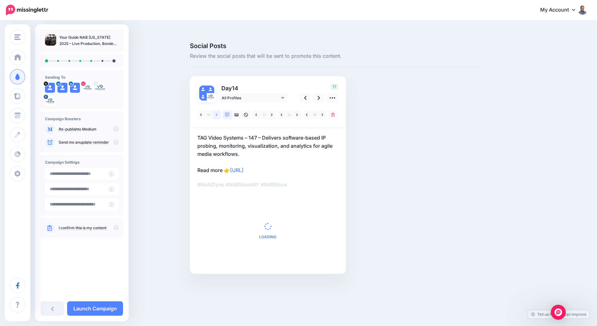
click at [218, 110] on link at bounding box center [217, 114] width 8 height 9
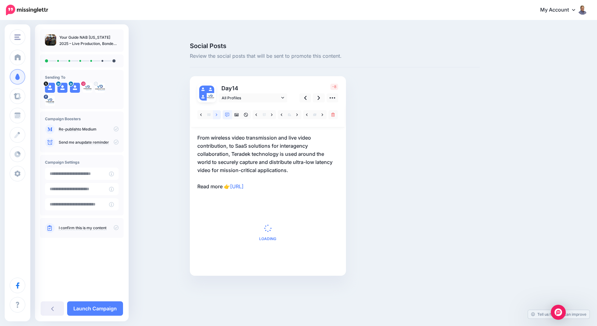
click at [218, 110] on link at bounding box center [217, 114] width 8 height 9
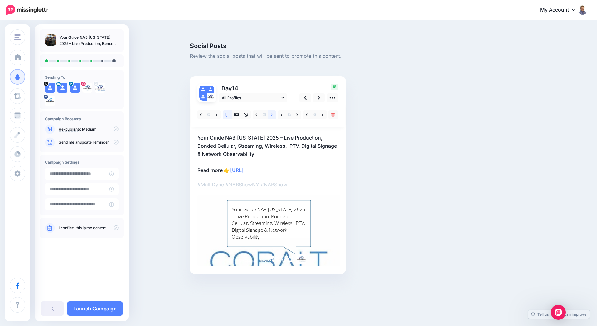
click at [271, 113] on icon at bounding box center [272, 115] width 2 height 4
click at [321, 110] on link at bounding box center [323, 114] width 8 height 9
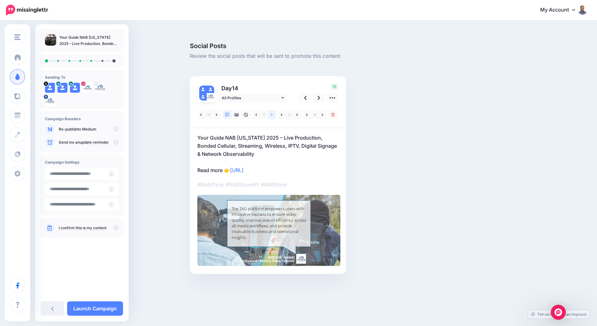
click at [271, 113] on icon at bounding box center [272, 115] width 2 height 4
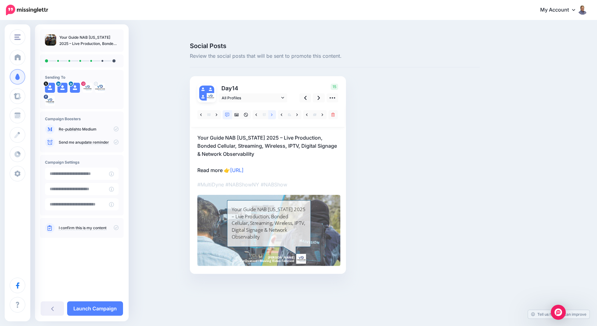
click at [271, 113] on icon at bounding box center [272, 115] width 2 height 4
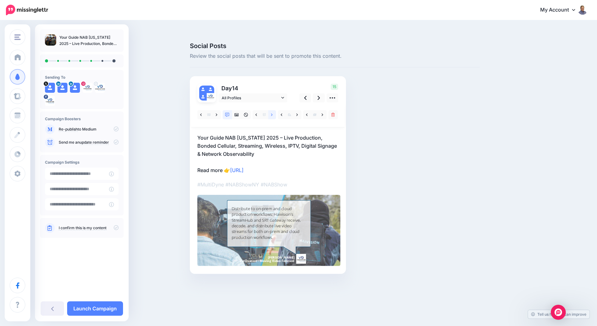
click at [271, 113] on icon at bounding box center [272, 115] width 2 height 4
click at [317, 93] on link at bounding box center [319, 97] width 12 height 9
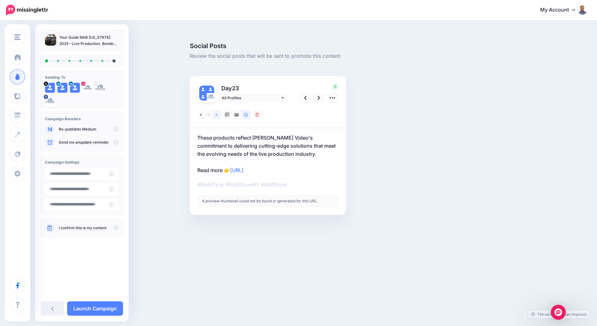
click at [217, 113] on icon at bounding box center [217, 115] width 2 height 4
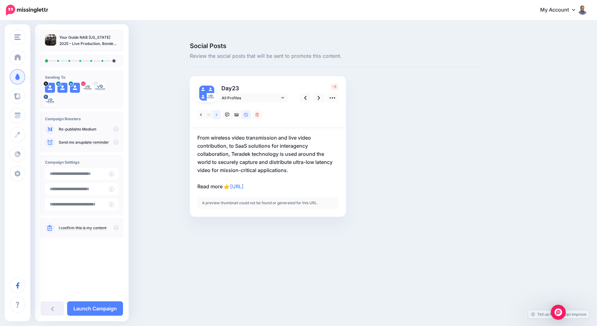
click at [217, 113] on icon at bounding box center [217, 115] width 2 height 4
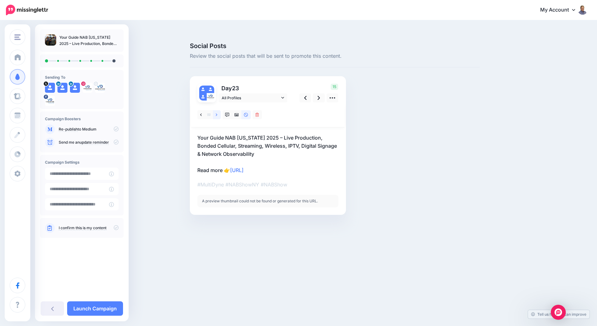
click at [217, 113] on icon at bounding box center [217, 115] width 2 height 4
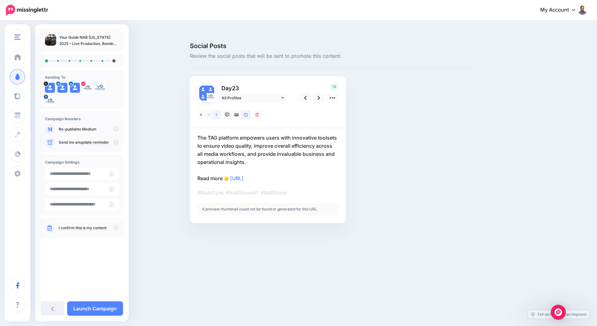
click at [217, 113] on icon at bounding box center [217, 115] width 2 height 4
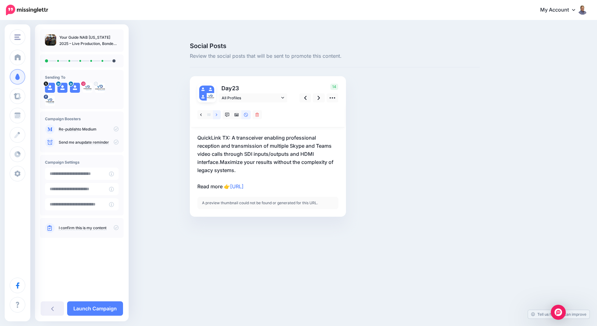
click at [217, 113] on icon at bounding box center [217, 115] width 2 height 4
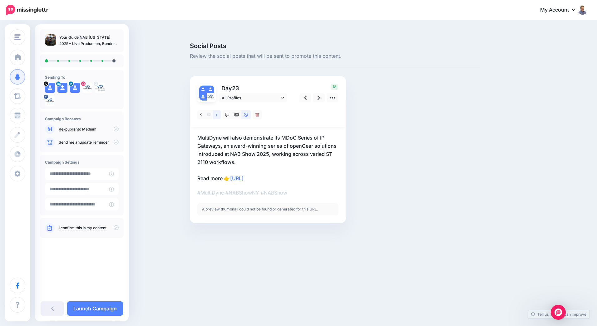
click at [217, 113] on icon at bounding box center [217, 115] width 2 height 4
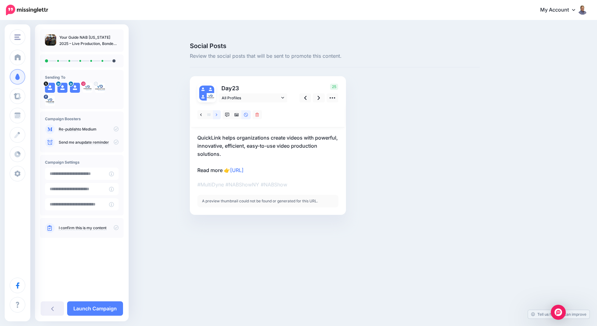
click at [217, 113] on icon at bounding box center [217, 115] width 2 height 4
click at [238, 113] on icon at bounding box center [236, 114] width 4 height 3
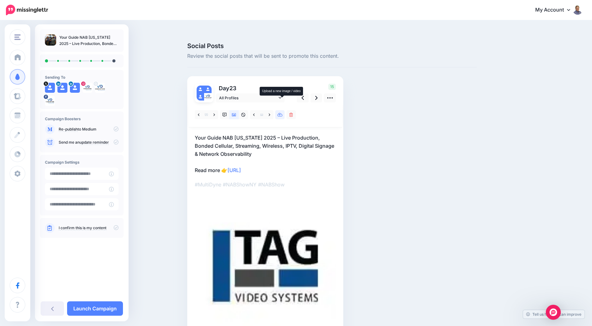
click at [282, 113] on icon at bounding box center [279, 115] width 5 height 4
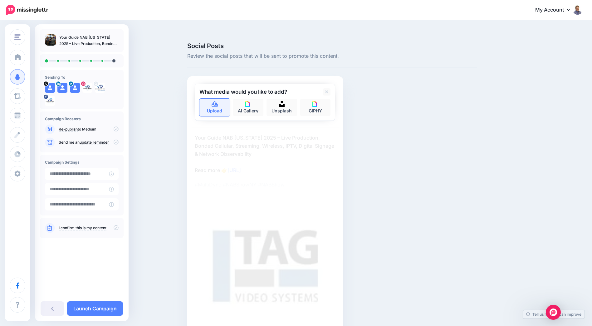
click at [217, 100] on link "Upload" at bounding box center [214, 107] width 31 height 17
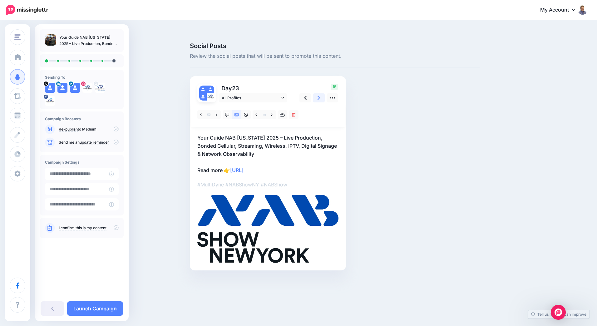
click at [320, 95] on icon at bounding box center [318, 98] width 2 height 7
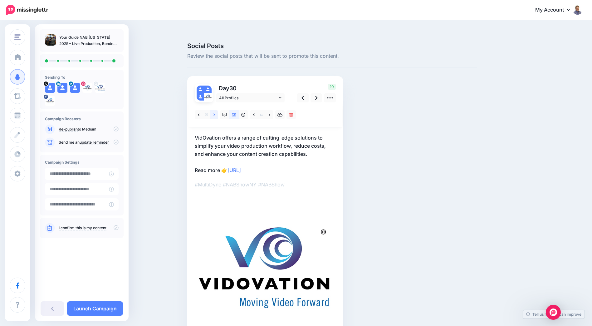
click at [215, 113] on icon at bounding box center [214, 115] width 2 height 4
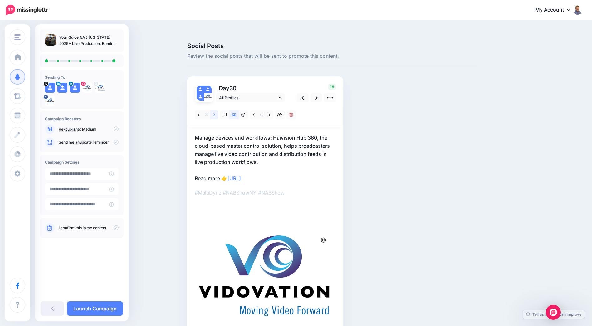
click at [215, 113] on icon at bounding box center [214, 115] width 2 height 4
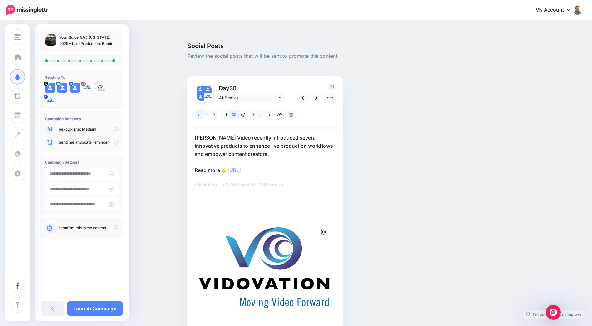
click at [199, 110] on link at bounding box center [199, 114] width 8 height 9
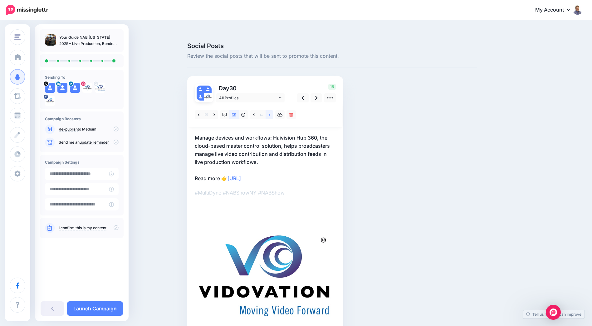
click at [273, 110] on link at bounding box center [270, 114] width 8 height 9
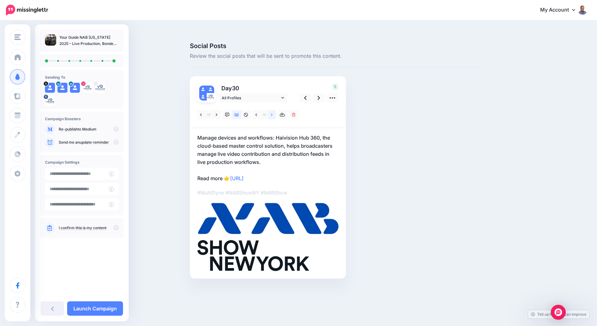
click at [273, 110] on link at bounding box center [272, 114] width 8 height 9
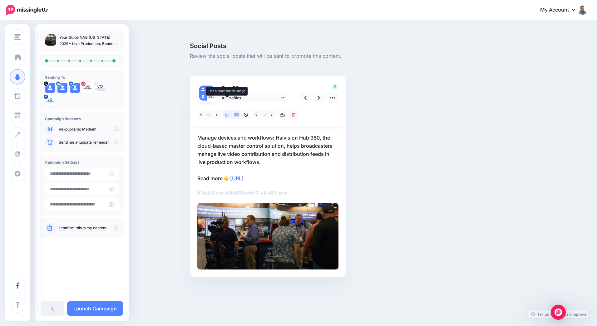
click at [228, 113] on icon at bounding box center [227, 115] width 4 height 4
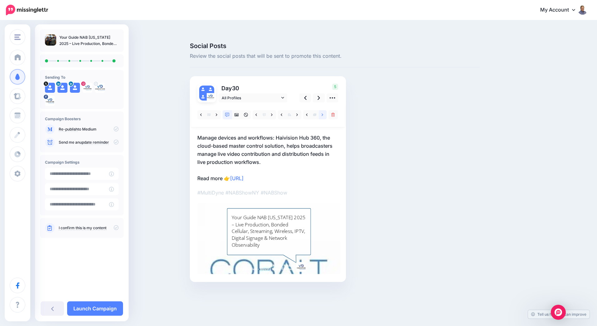
click at [323, 110] on link at bounding box center [323, 114] width 8 height 9
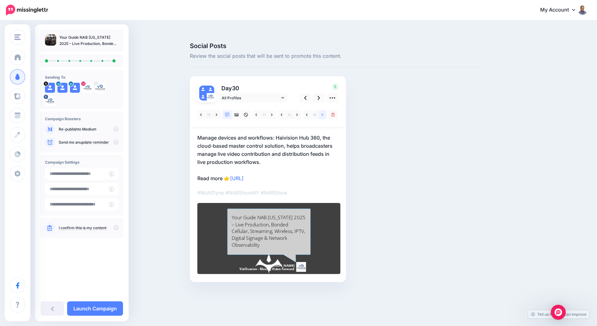
click at [323, 110] on link at bounding box center [323, 114] width 8 height 9
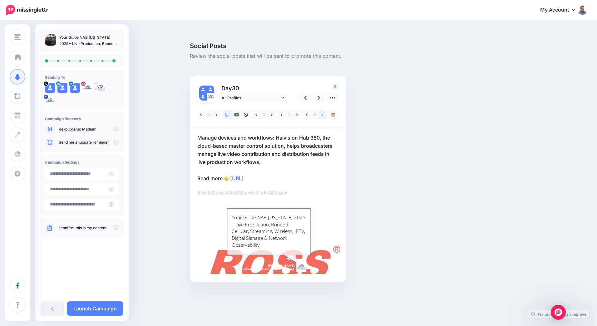
click at [323, 110] on link at bounding box center [323, 114] width 8 height 9
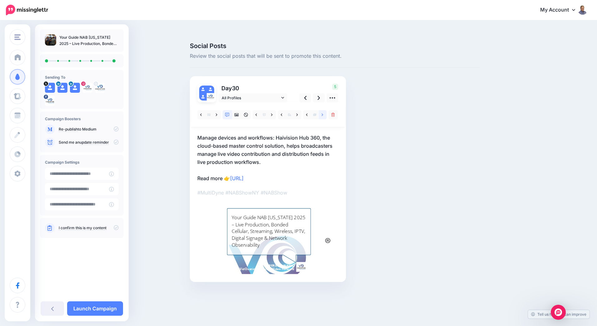
click at [323, 113] on icon at bounding box center [322, 114] width 2 height 2
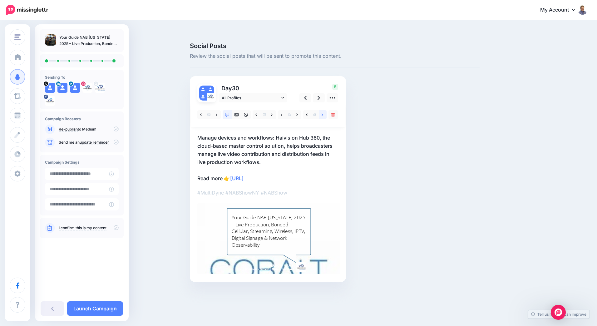
click at [323, 113] on icon at bounding box center [322, 114] width 2 height 2
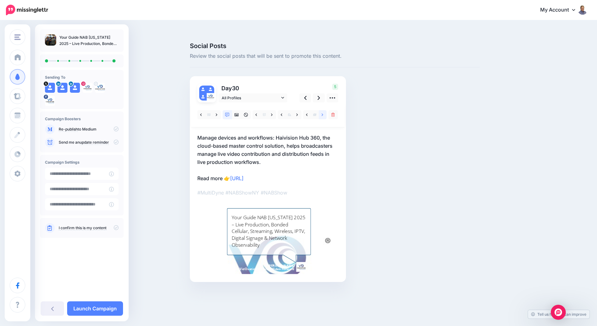
click at [322, 113] on icon at bounding box center [322, 115] width 2 height 4
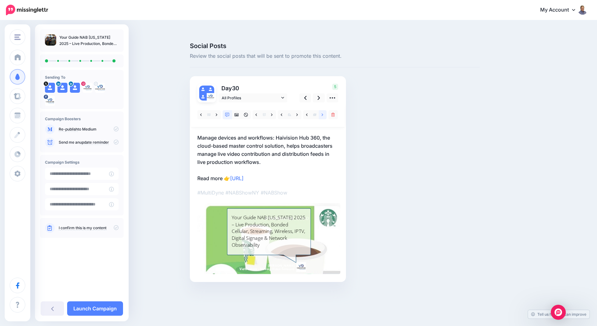
click at [322, 113] on icon at bounding box center [322, 115] width 2 height 4
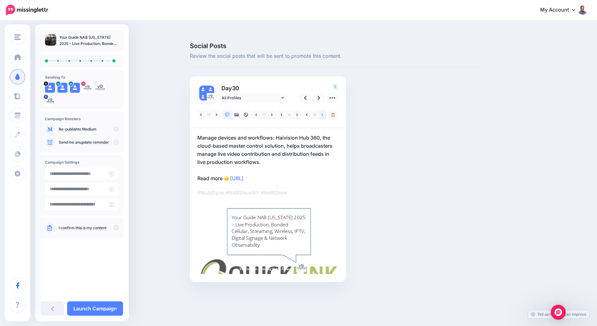
click at [322, 113] on icon at bounding box center [322, 115] width 2 height 4
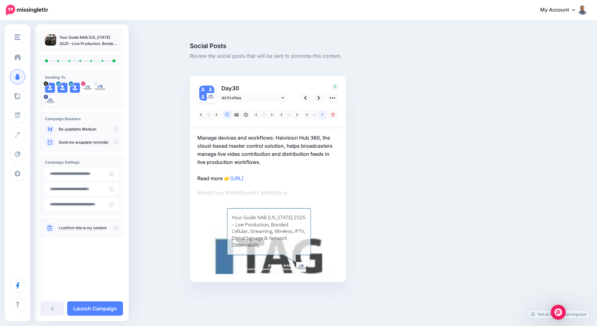
click at [322, 113] on icon at bounding box center [322, 115] width 2 height 4
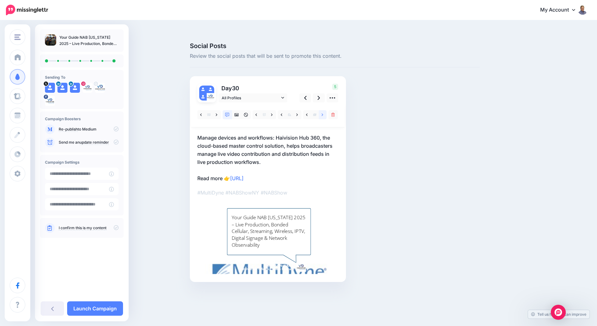
click at [322, 113] on icon at bounding box center [322, 115] width 2 height 4
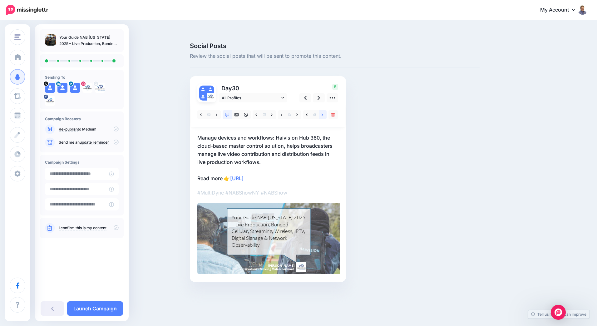
click at [322, 113] on icon at bounding box center [322, 115] width 2 height 4
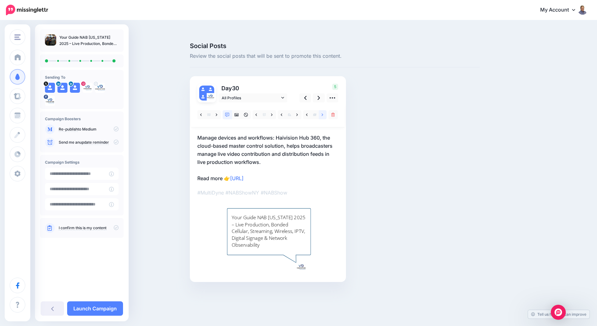
click at [322, 113] on icon at bounding box center [322, 115] width 2 height 4
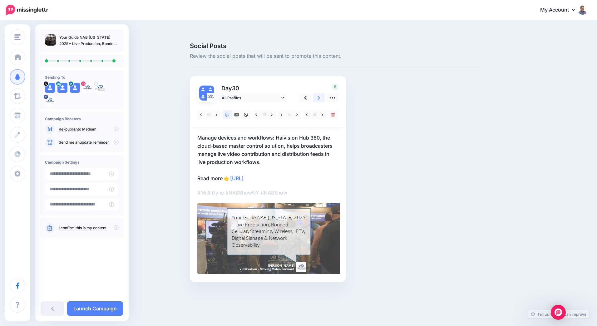
click at [316, 93] on link at bounding box center [319, 97] width 12 height 9
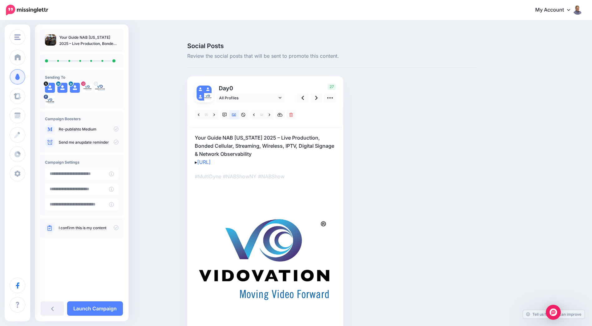
click at [284, 172] on p "#MultiDyne #NABShowNY #NABShow" at bounding box center [265, 176] width 141 height 8
click at [289, 159] on div "▸" at bounding box center [265, 214] width 141 height 225
click at [327, 93] on link at bounding box center [330, 97] width 12 height 9
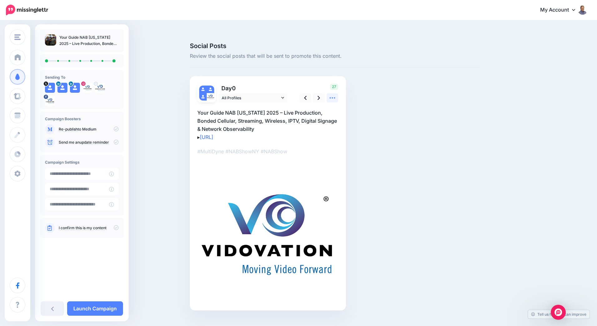
click at [327, 93] on link at bounding box center [332, 97] width 12 height 9
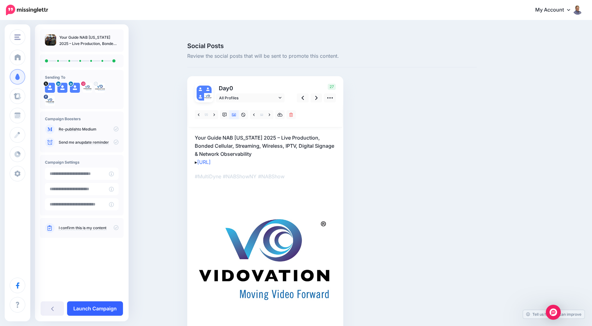
click at [101, 306] on link "Launch Campaign" at bounding box center [95, 308] width 56 height 14
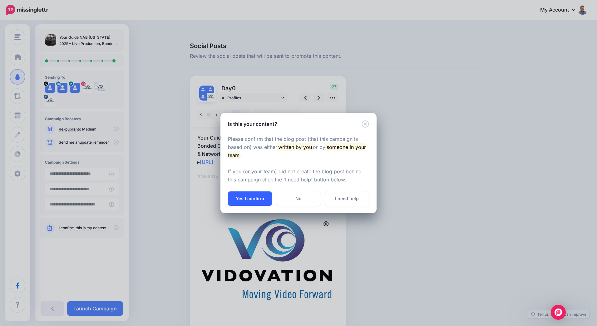
click at [254, 197] on button "Yes I confirm" at bounding box center [250, 198] width 44 height 14
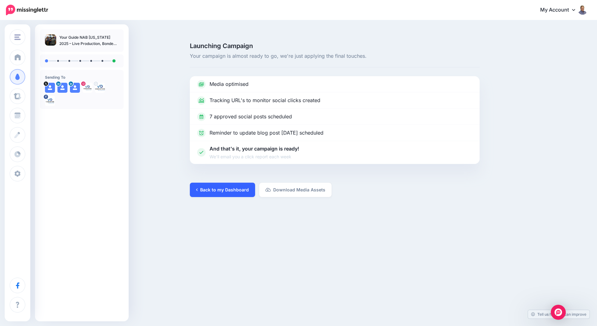
click at [232, 183] on link "Back to my Dashboard" at bounding box center [222, 190] width 65 height 14
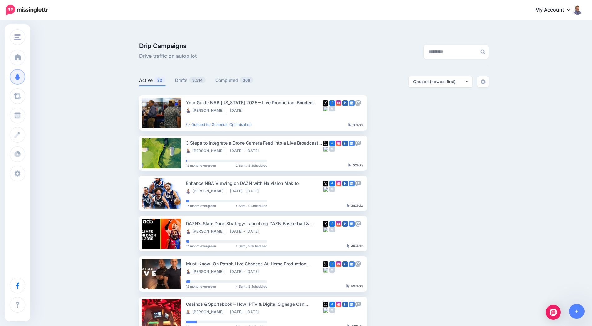
click at [457, 218] on ul "Your Guide NAB [US_STATE] 2025 – Live Production, Bonded Cellular, Streaming, W…" at bounding box center [314, 294] width 350 height 398
